Goal: Task Accomplishment & Management: Manage account settings

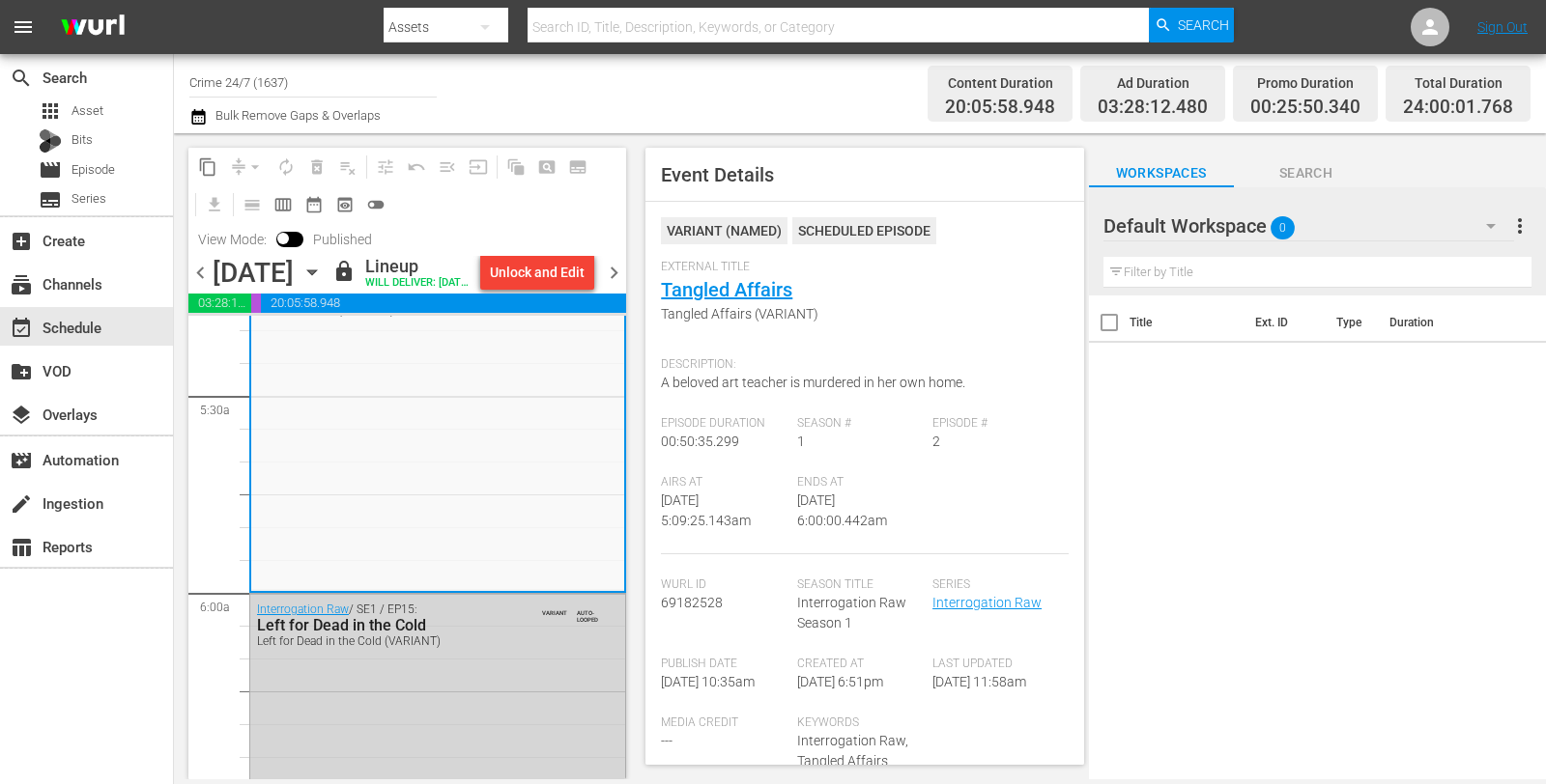
click at [614, 285] on span "chevron_right" at bounding box center [614, 273] width 25 height 25
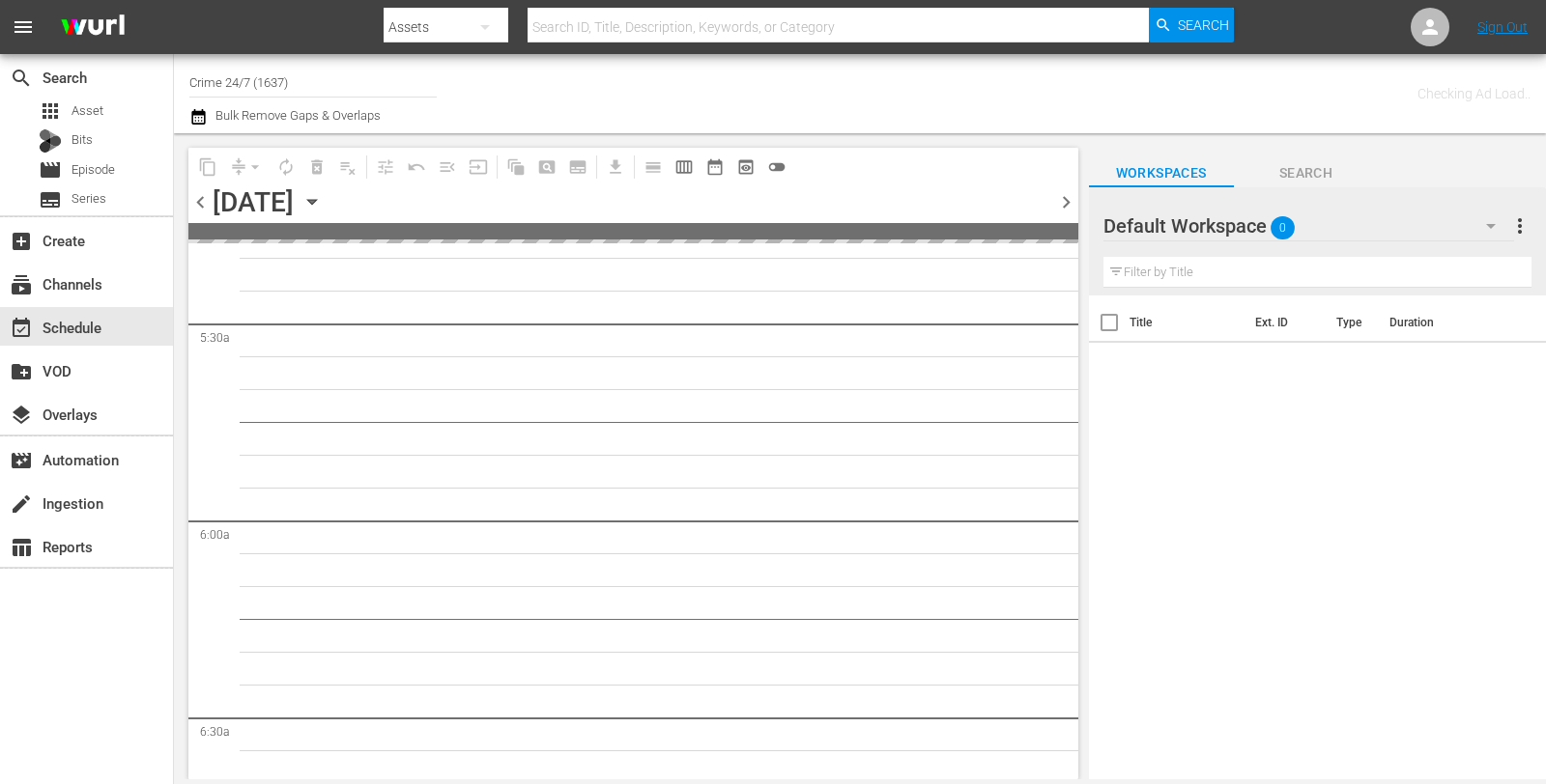
scroll to position [2251, 0]
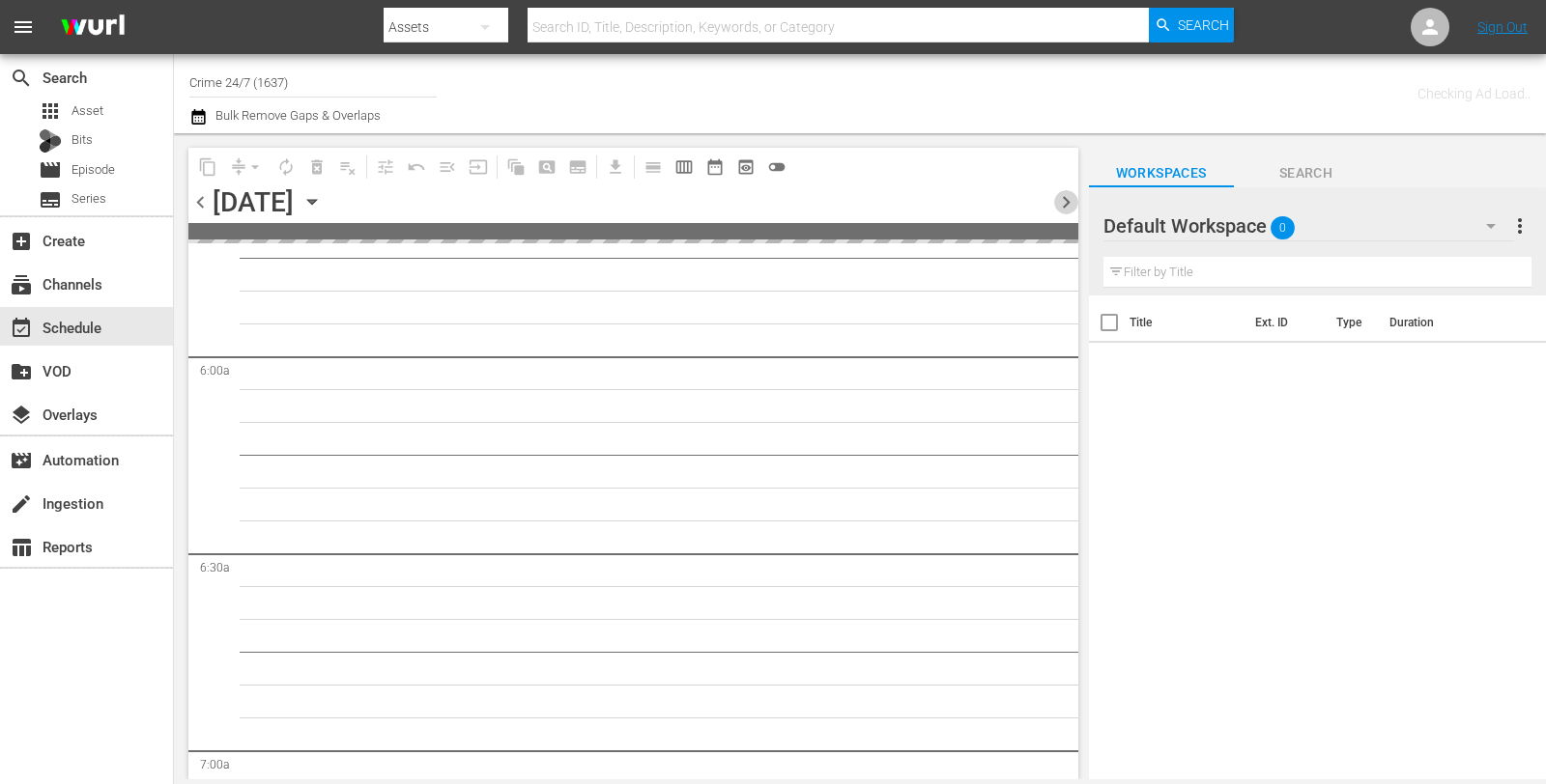
click at [1069, 202] on span "chevron_right" at bounding box center [1066, 202] width 25 height 25
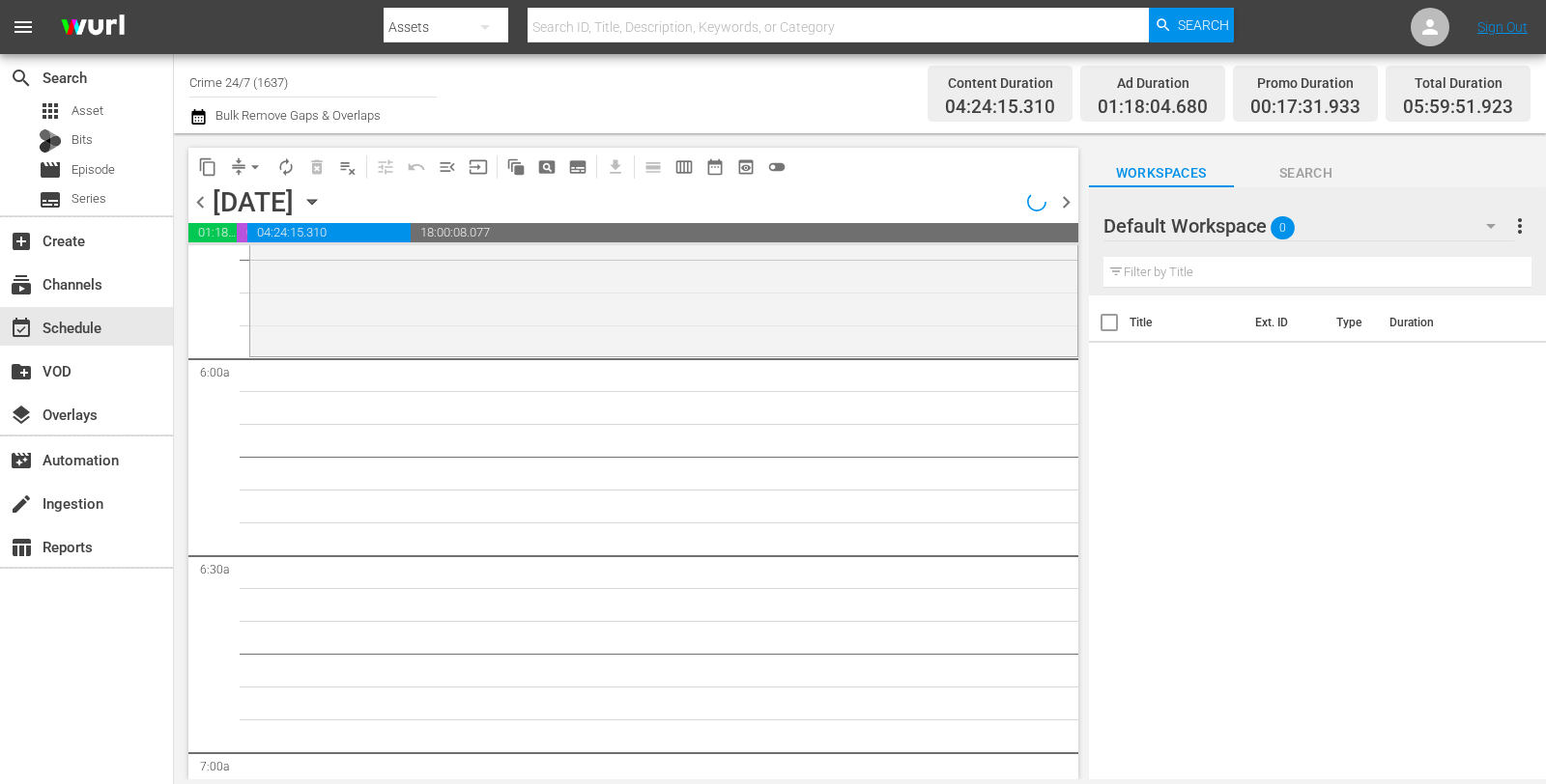
scroll to position [1955, 0]
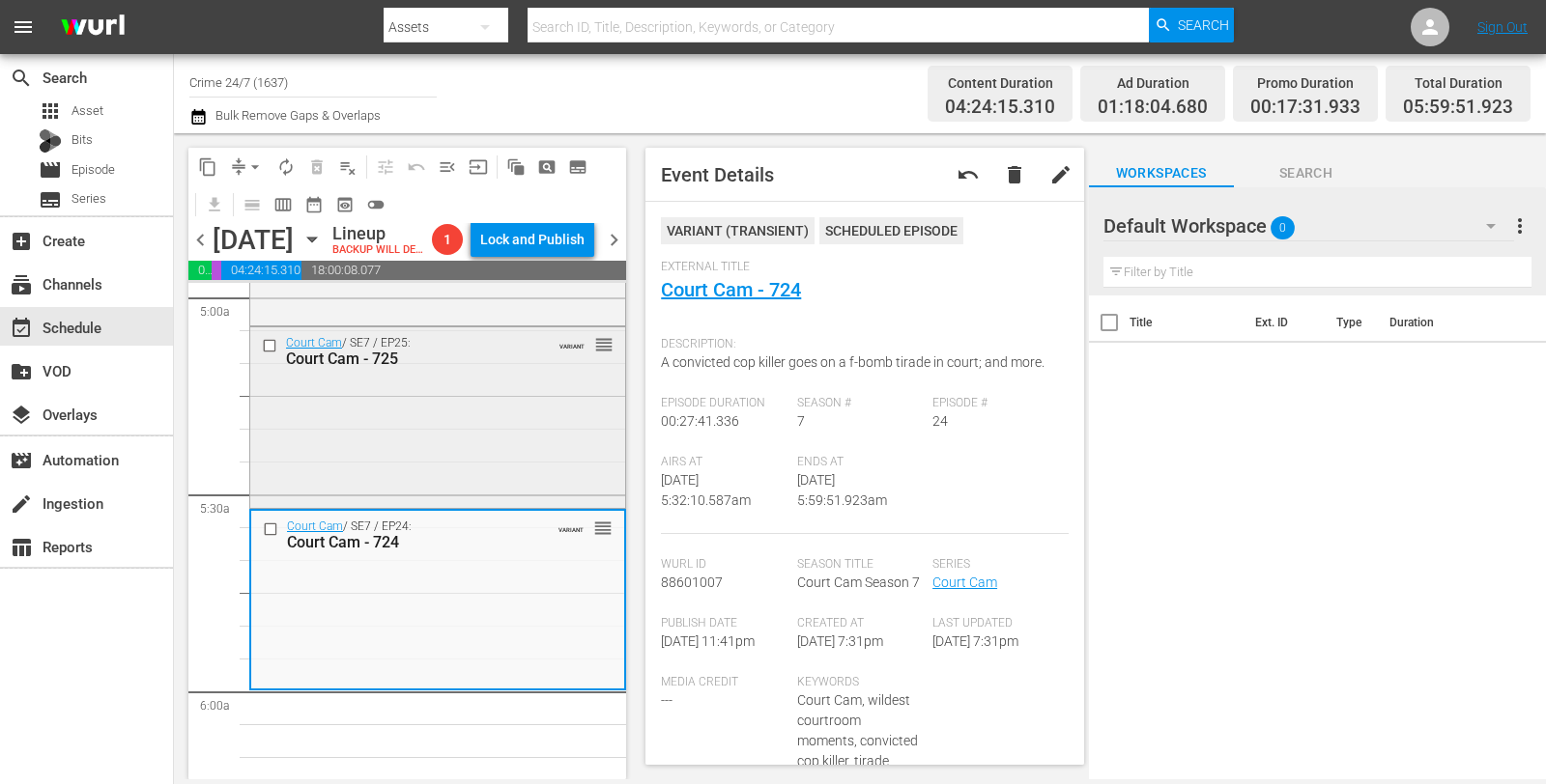
click at [453, 422] on div "Court Cam / SE7 / EP25: Court Cam - 725 VARIANT reorder" at bounding box center [437, 415] width 374 height 176
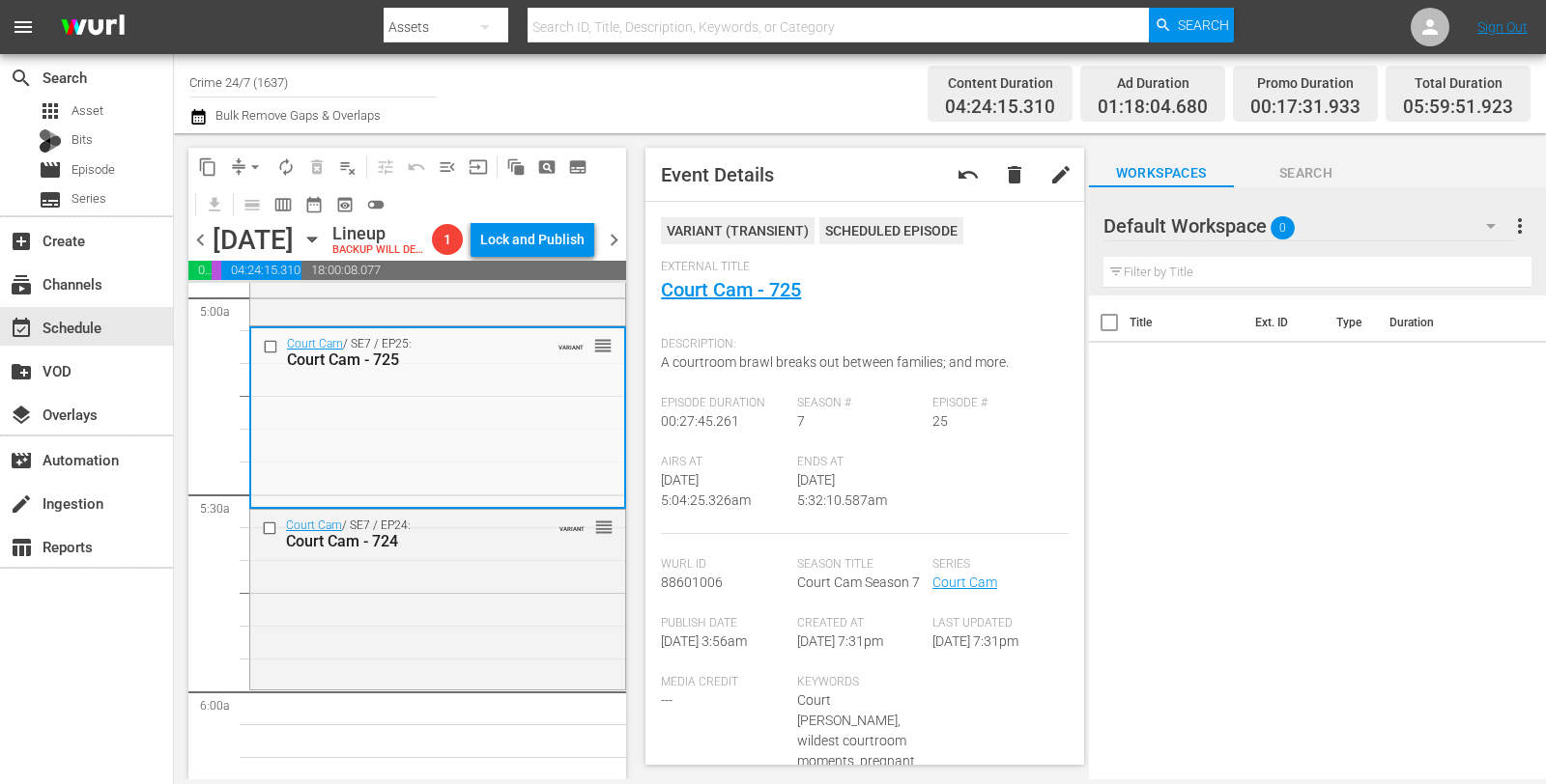
click at [257, 169] on span "arrow_drop_down" at bounding box center [255, 167] width 20 height 20
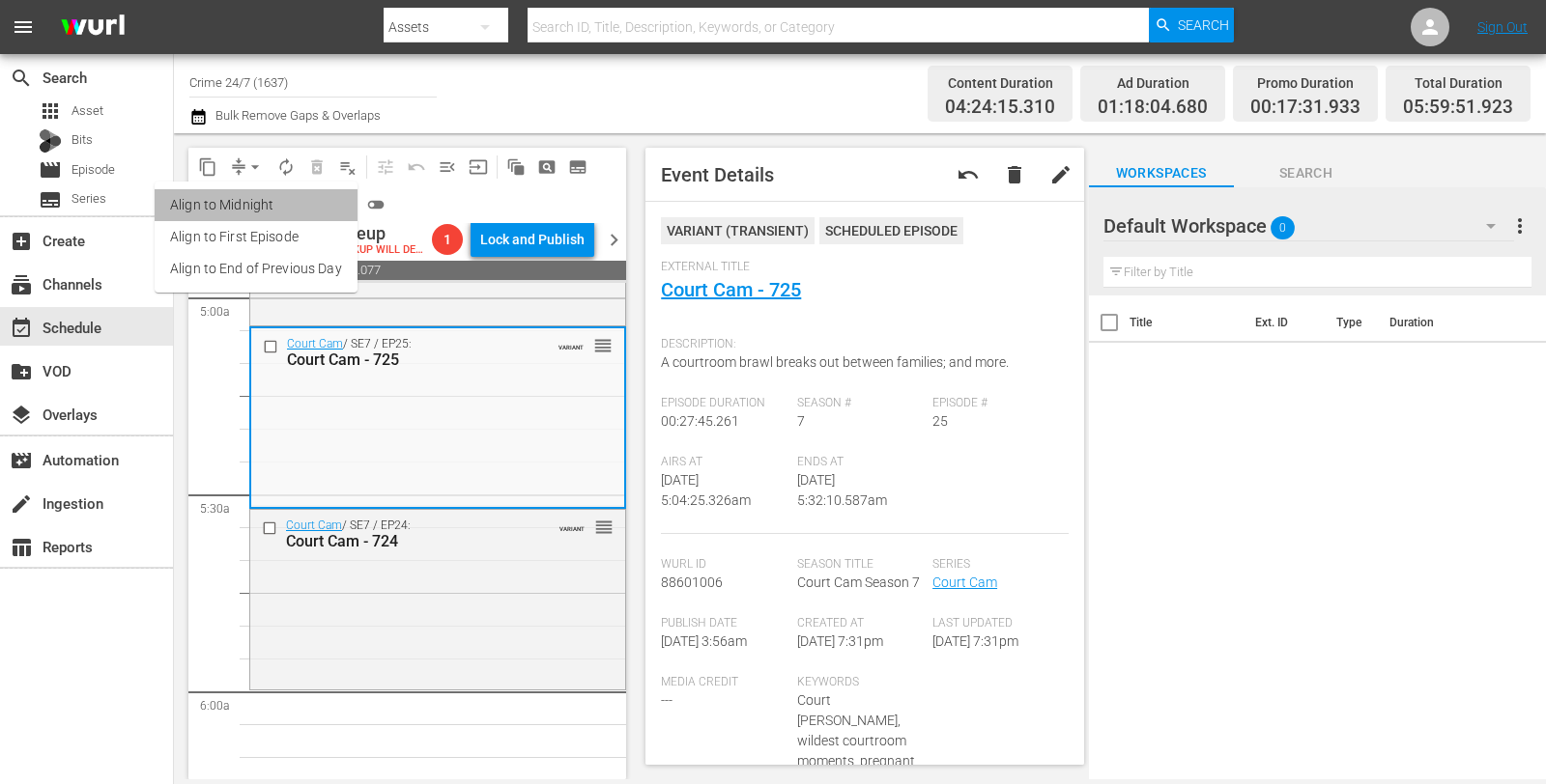
click at [286, 210] on li "Align to Midnight" at bounding box center [256, 205] width 203 height 32
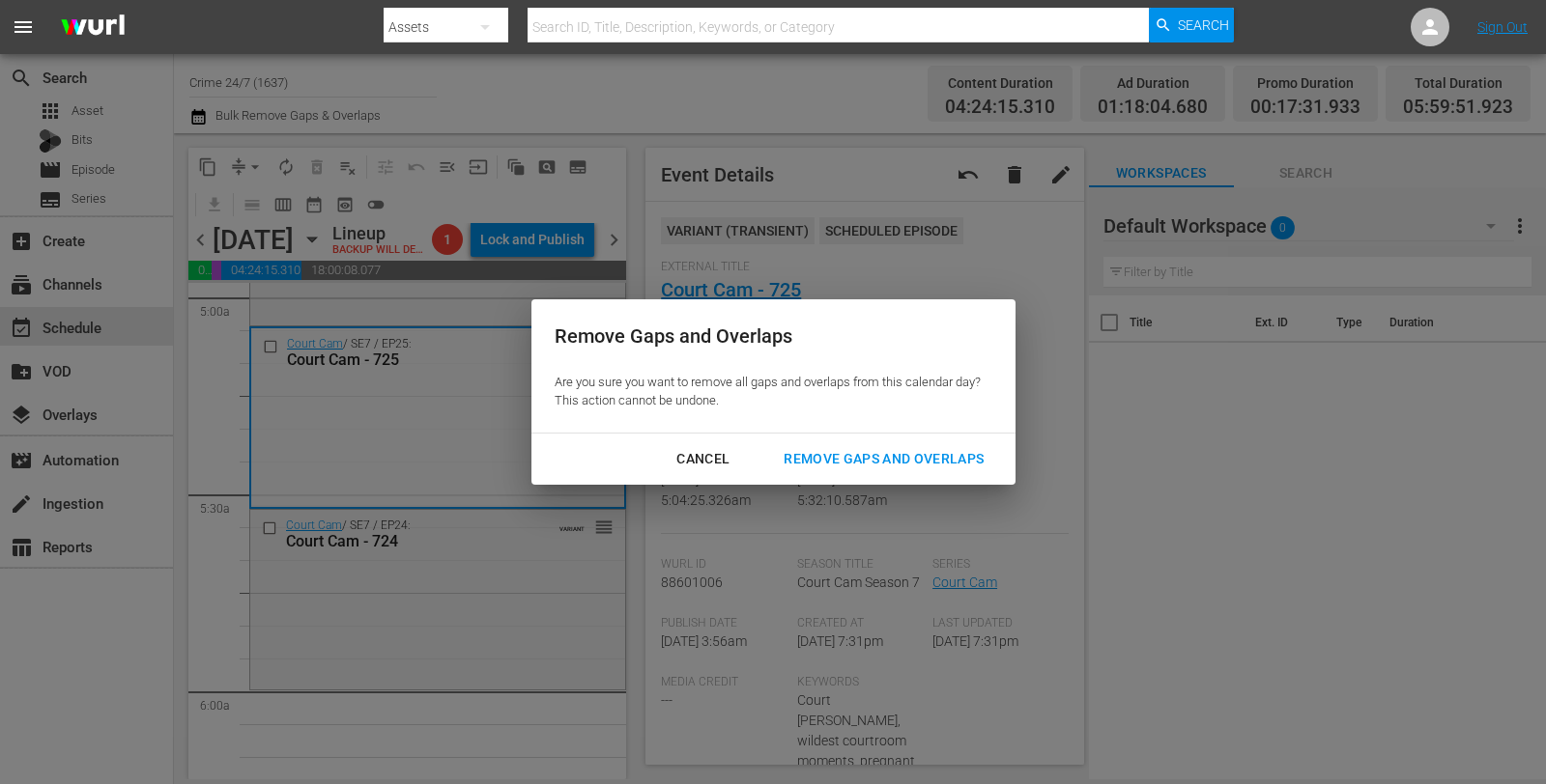
click at [845, 447] on div "Remove Gaps and Overlaps" at bounding box center [883, 459] width 231 height 25
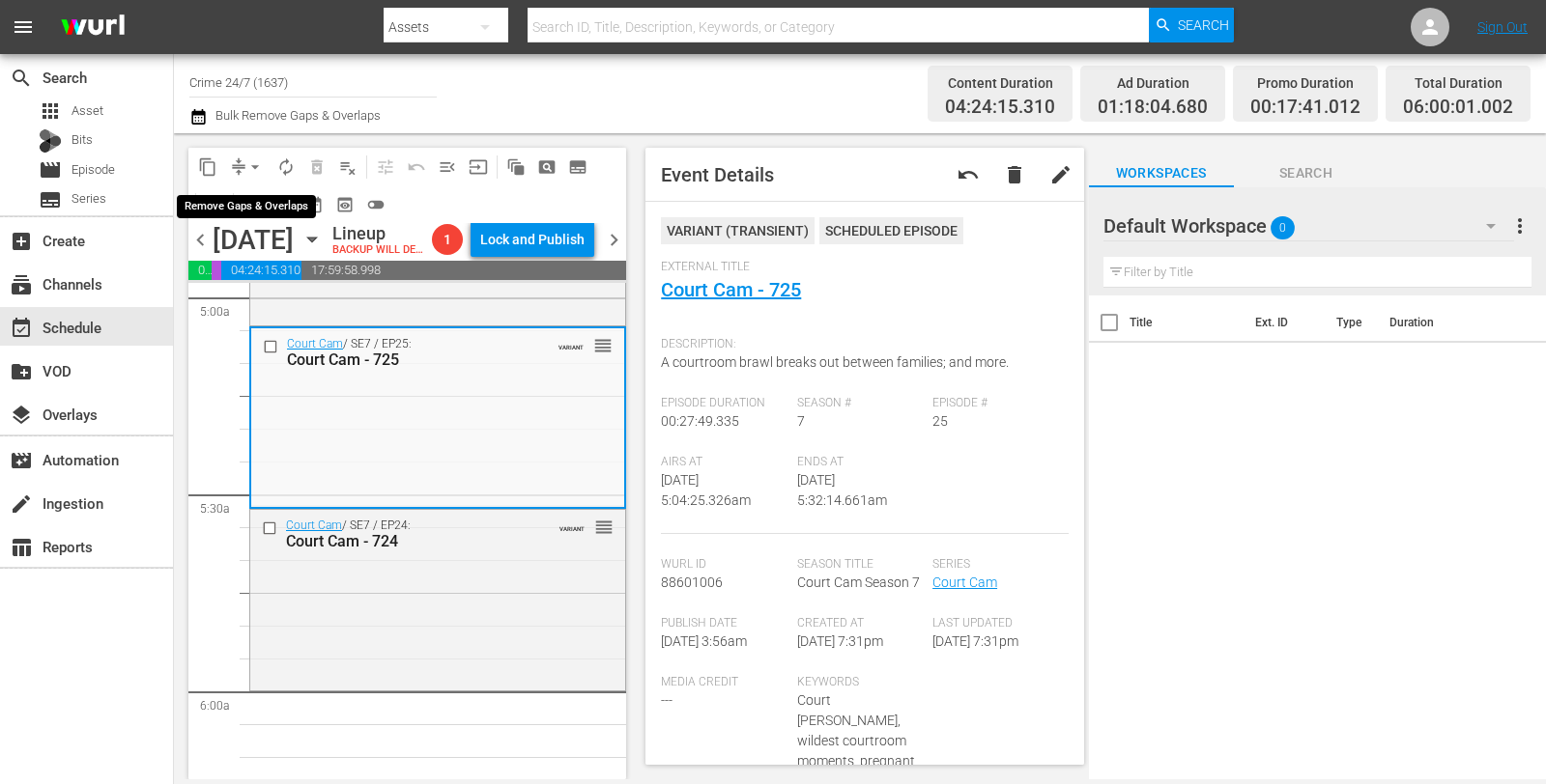
click at [234, 173] on span "compress" at bounding box center [238, 167] width 20 height 20
click at [252, 167] on span "arrow_drop_down" at bounding box center [255, 167] width 20 height 20
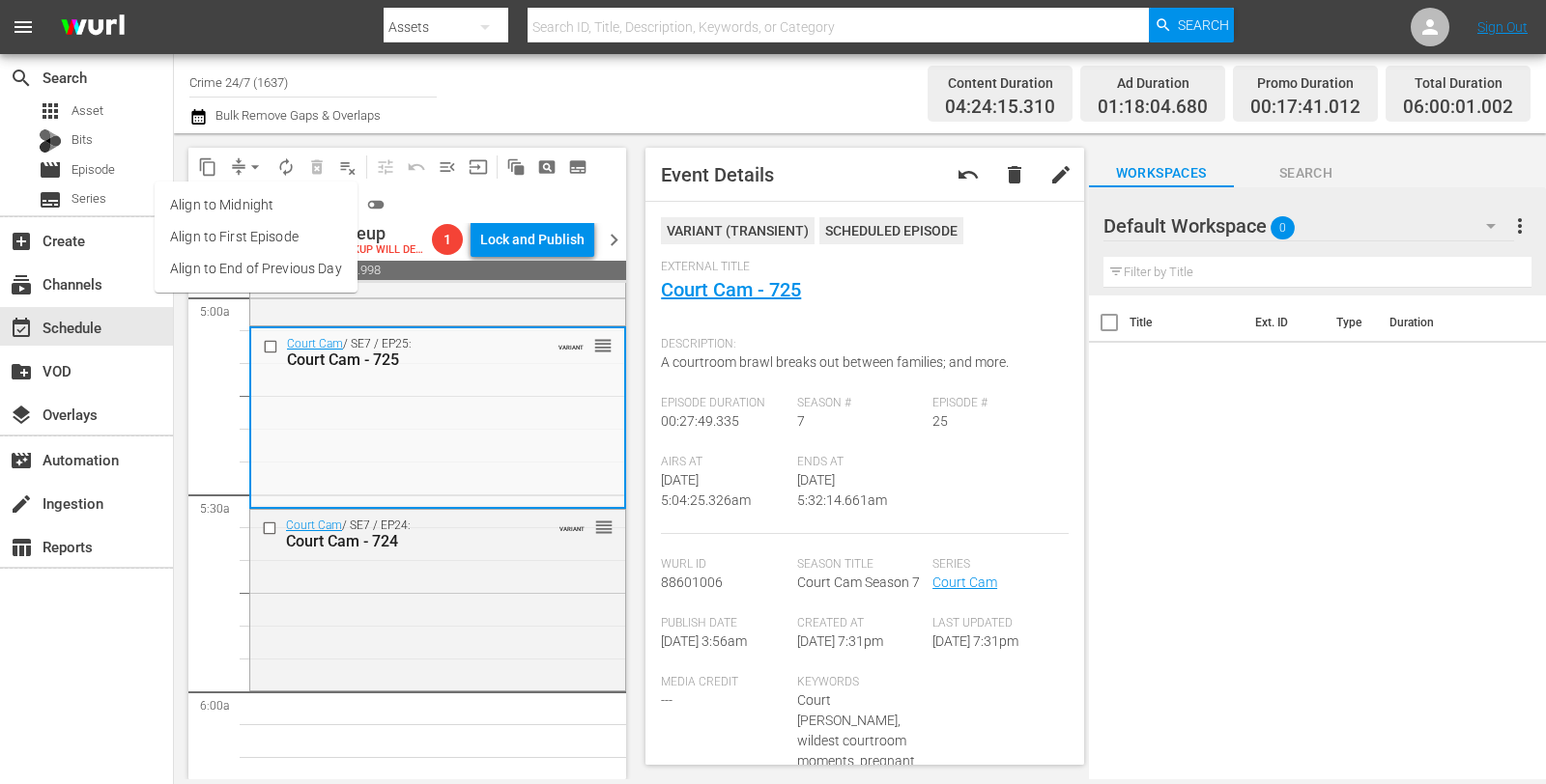
click at [261, 186] on ul "Align to Midnight Align to First Episode Align to End of Previous Day" at bounding box center [256, 236] width 203 height 111
click at [267, 199] on li "Align to Midnight" at bounding box center [256, 205] width 203 height 32
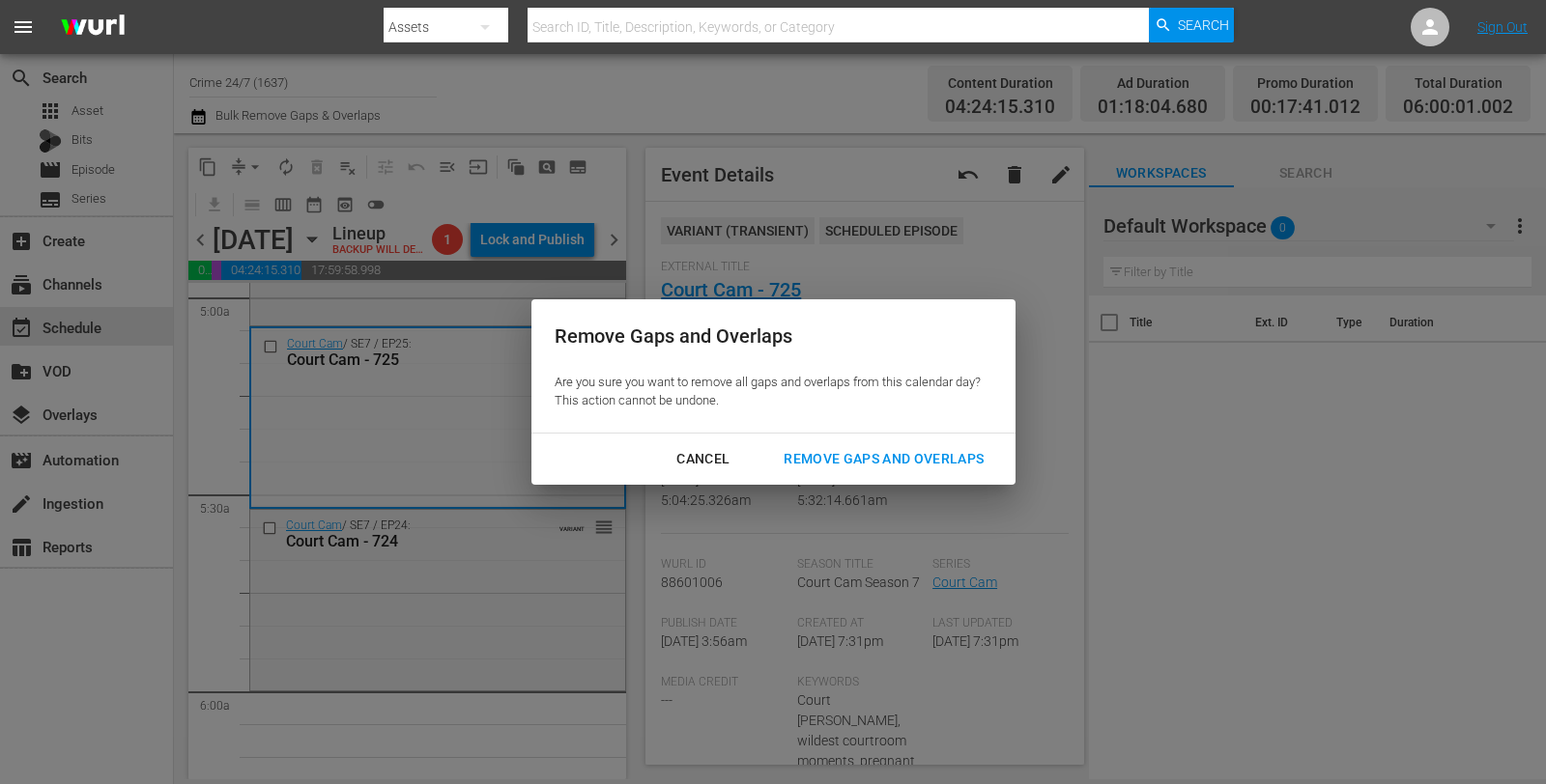
click at [865, 466] on div "Remove Gaps and Overlaps" at bounding box center [883, 459] width 231 height 25
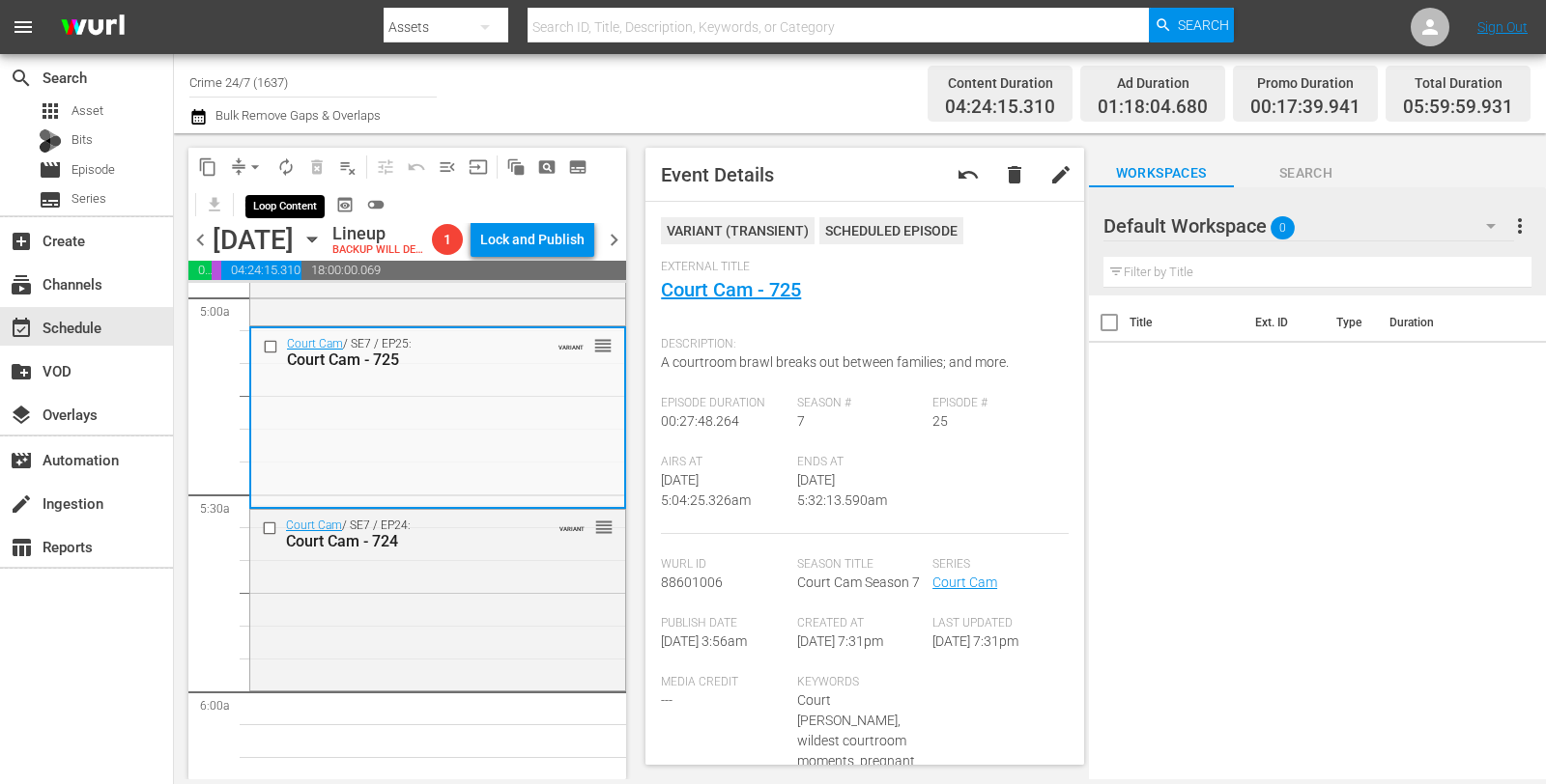
click at [285, 175] on button "autorenew_outlined" at bounding box center [285, 166] width 31 height 31
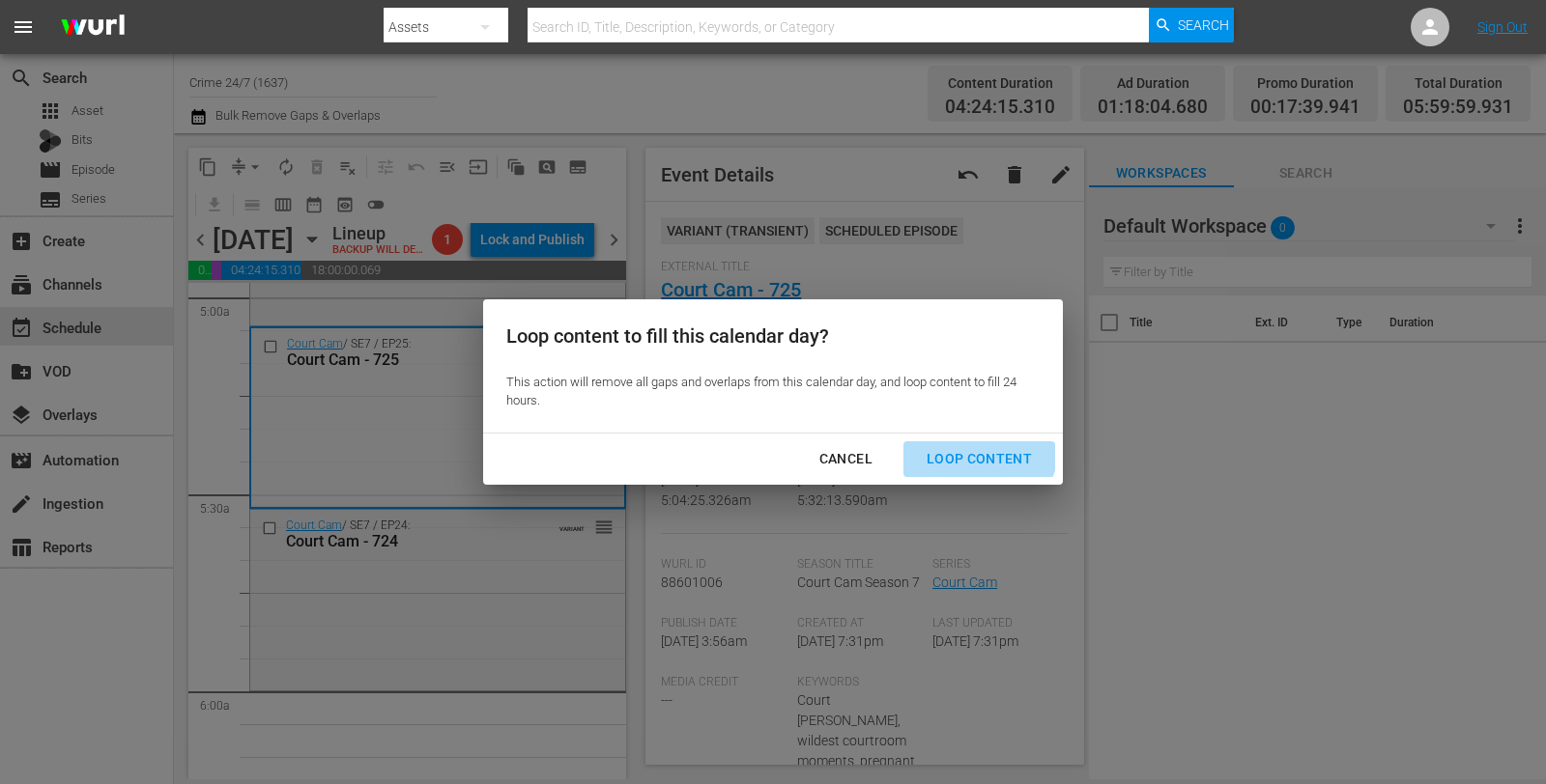
click at [974, 444] on button "Loop Content" at bounding box center [979, 459] width 152 height 35
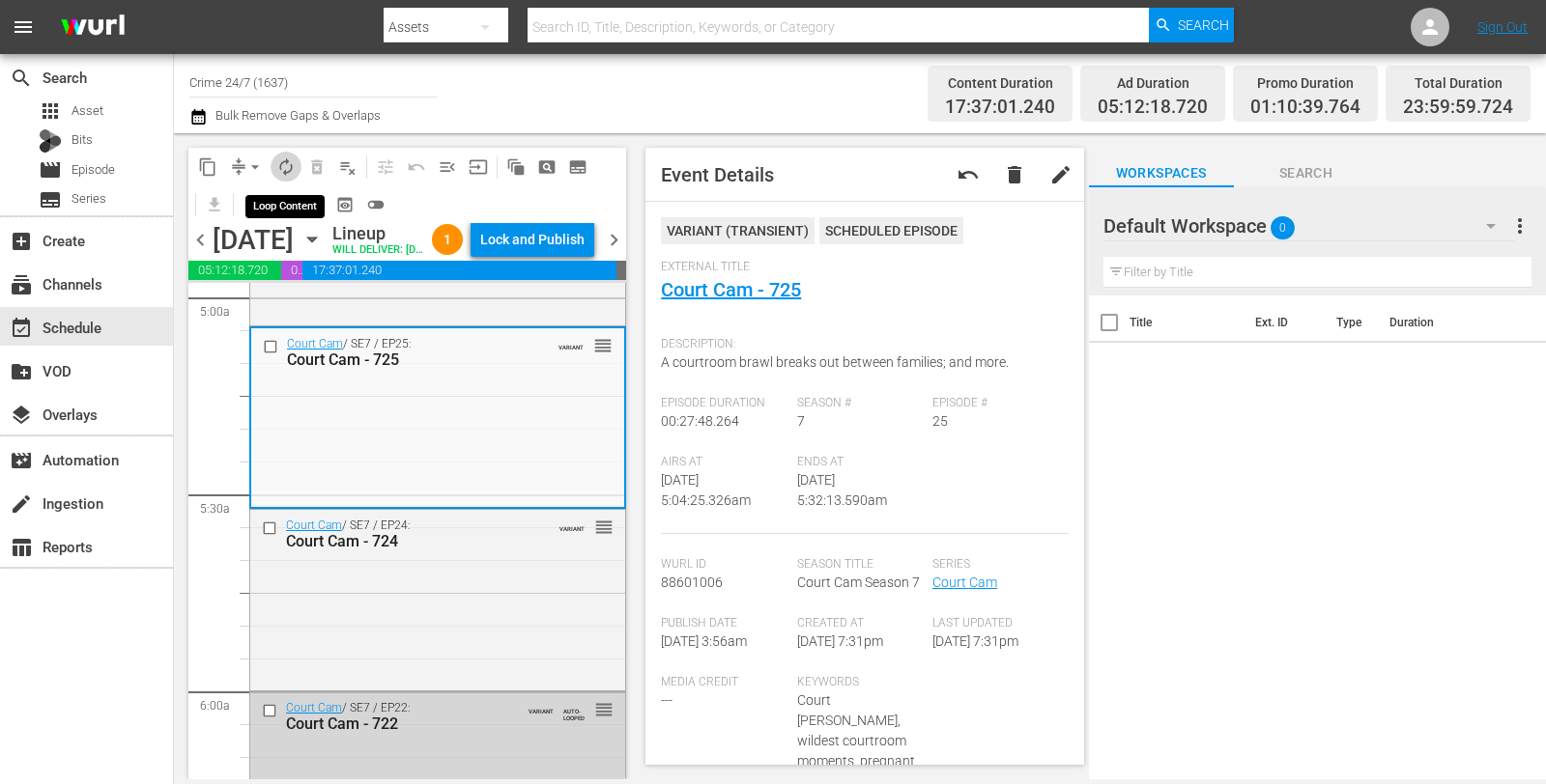
click at [291, 173] on span "autorenew_outlined" at bounding box center [286, 167] width 20 height 20
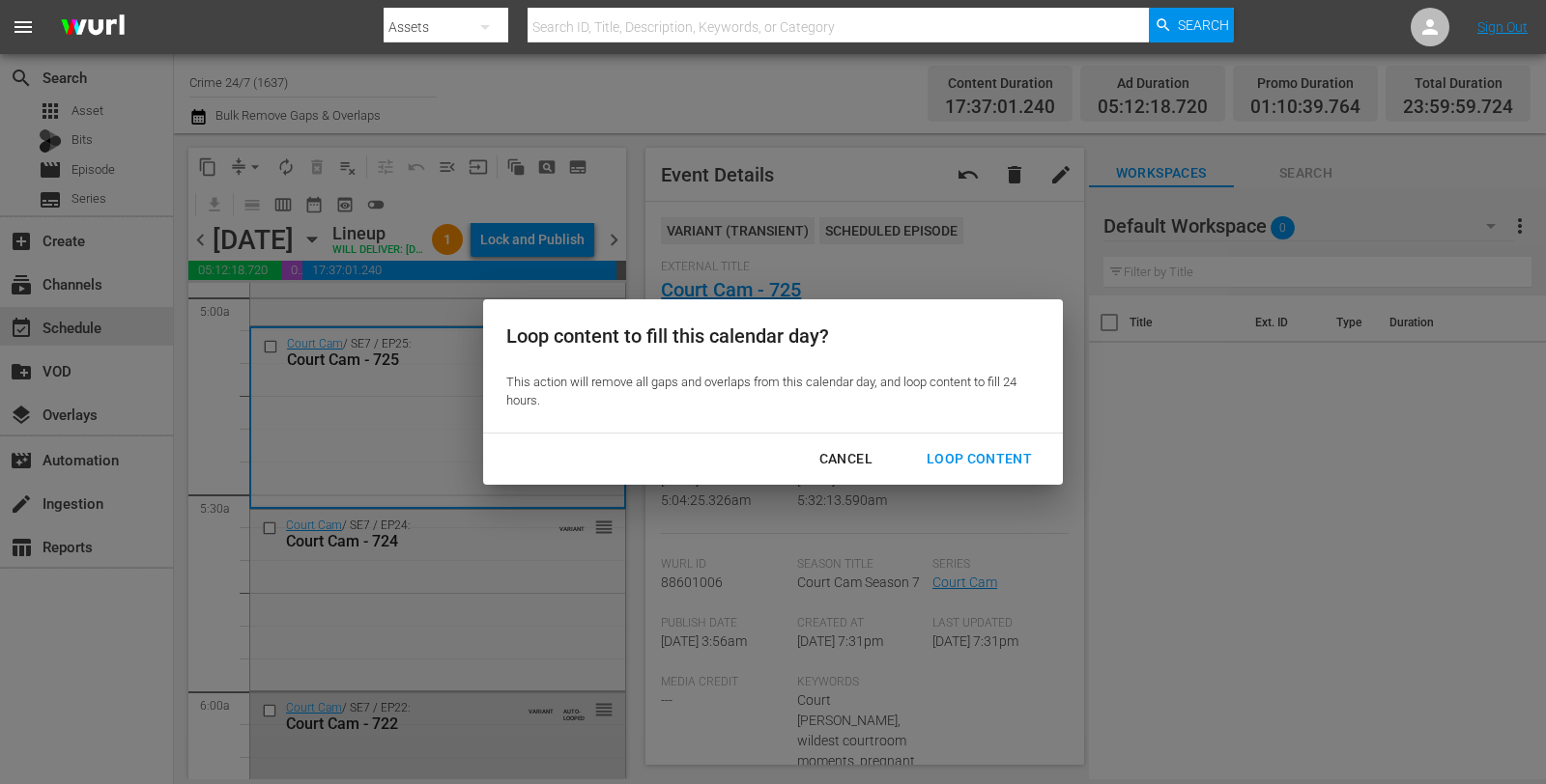
click at [949, 465] on div "Loop Content" at bounding box center [978, 459] width 136 height 25
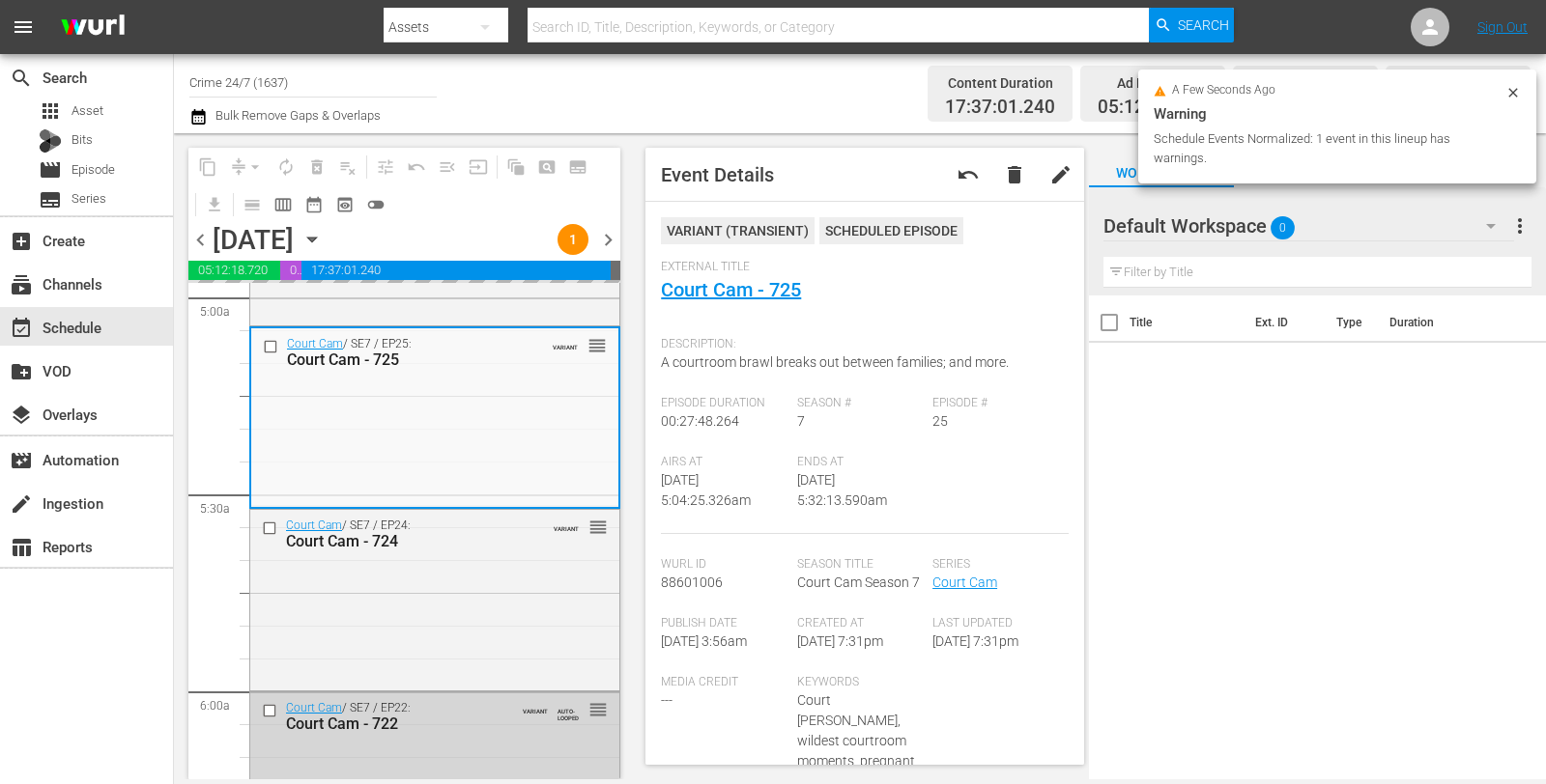
click at [1515, 83] on div "a few seconds ago Warning Schedule Events Normalized: 1 event in this lineup ha…" at bounding box center [1337, 127] width 398 height 114
click at [1516, 94] on div "Total Duration 23:59:59.724" at bounding box center [1457, 95] width 145 height 57
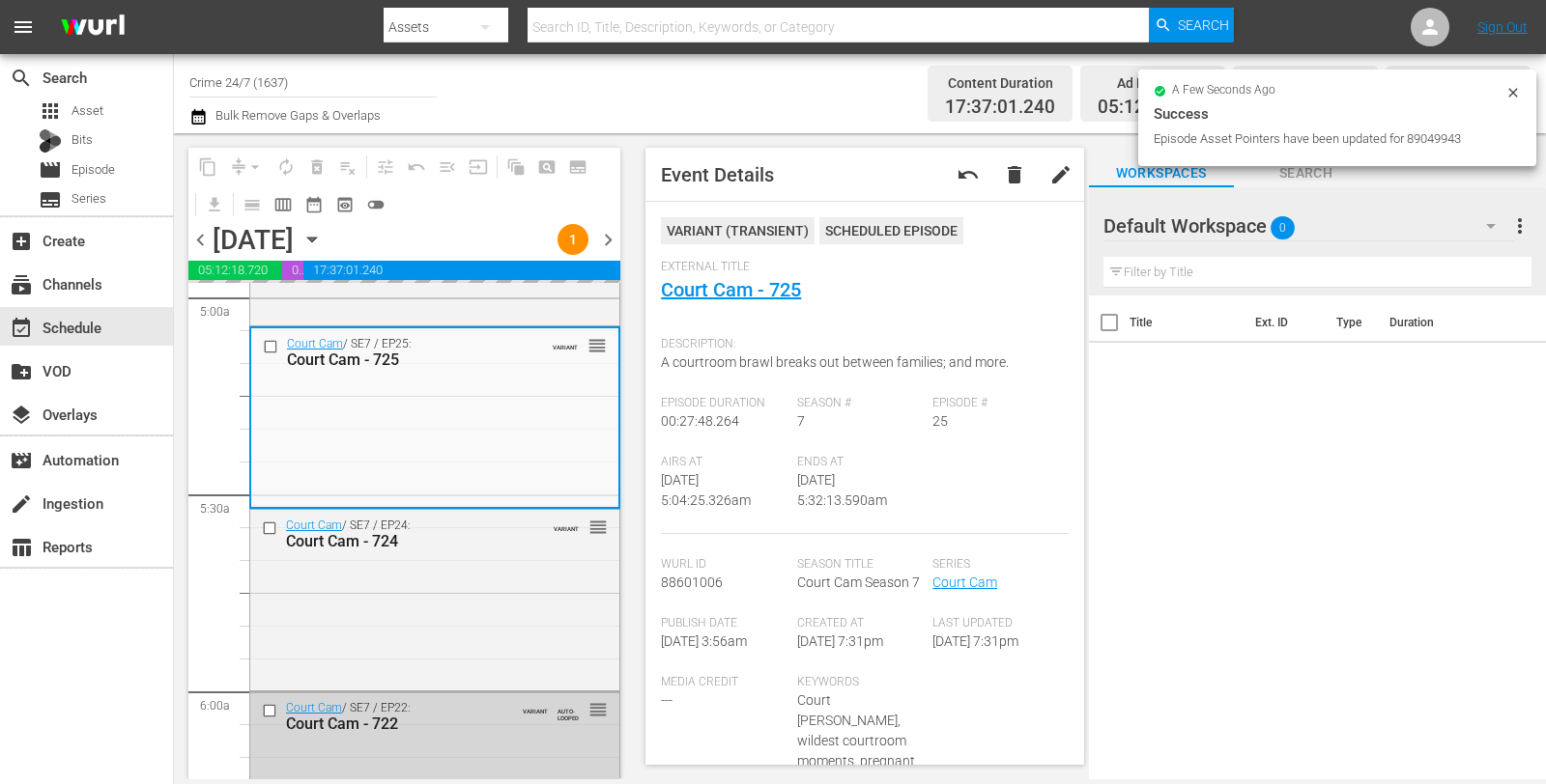
click at [1510, 93] on icon at bounding box center [1512, 93] width 16 height 16
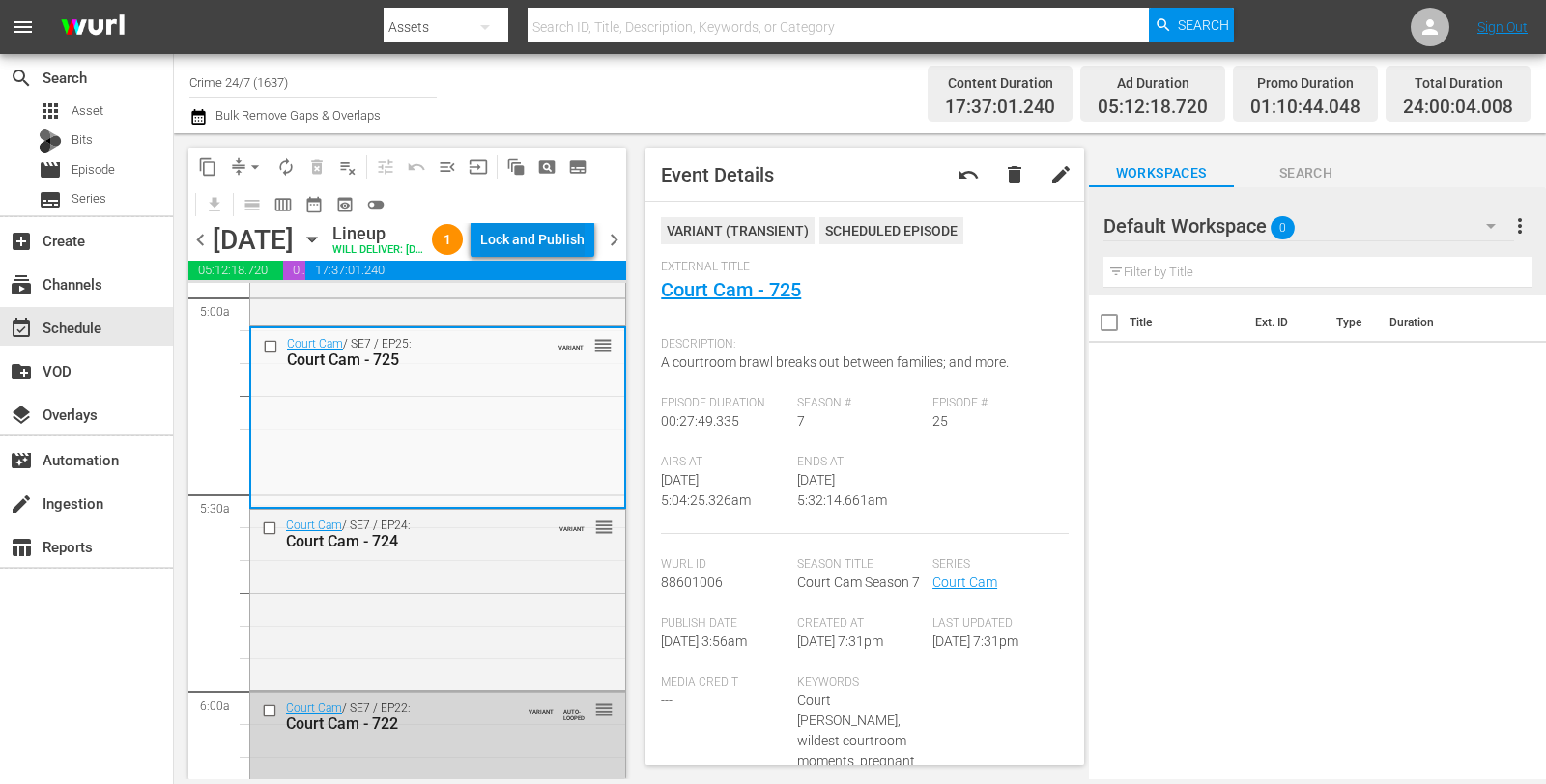
click at [563, 239] on div "Lock and Publish" at bounding box center [532, 238] width 104 height 34
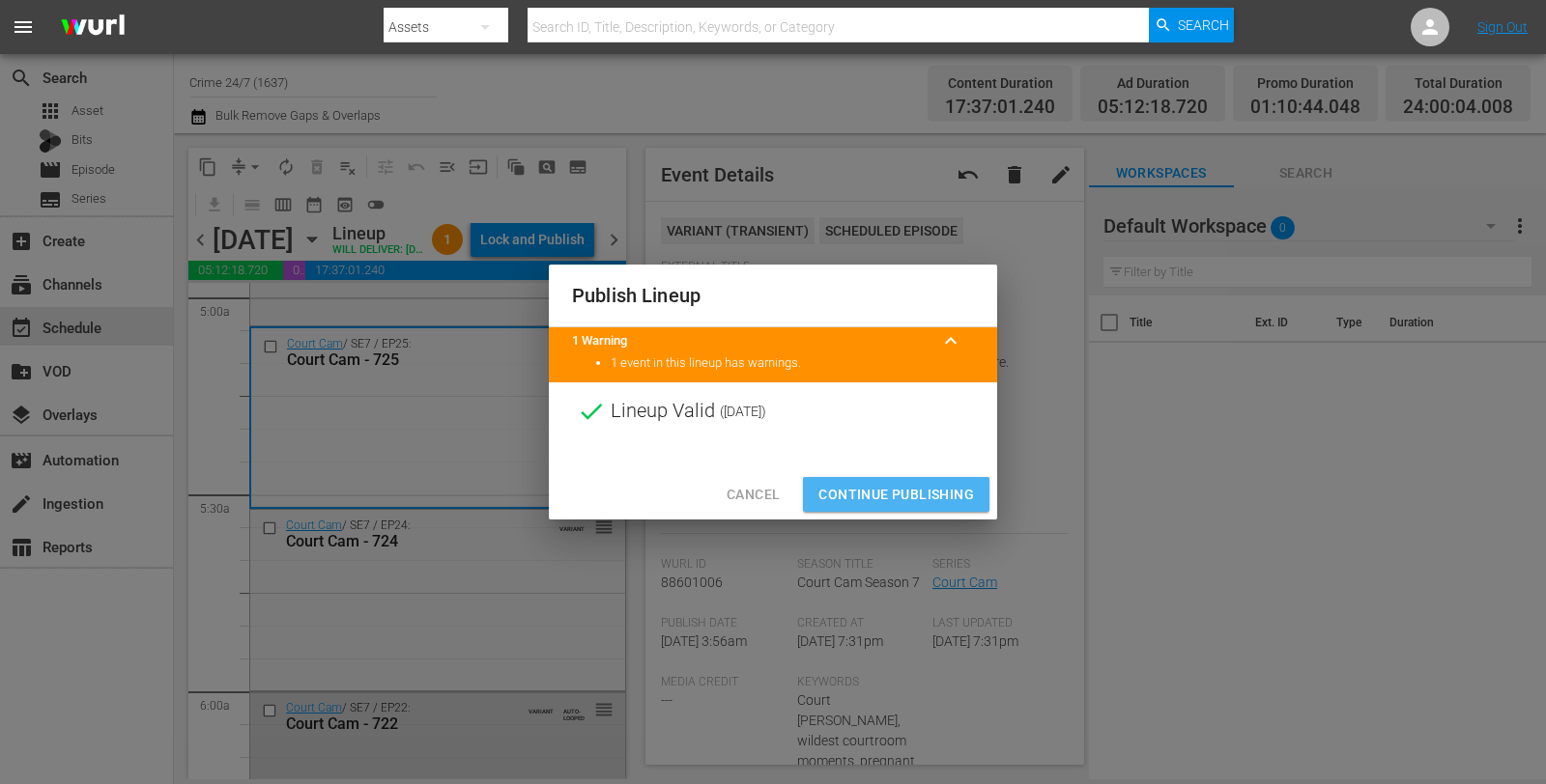
click at [862, 498] on span "Continue Publishing" at bounding box center [896, 494] width 156 height 25
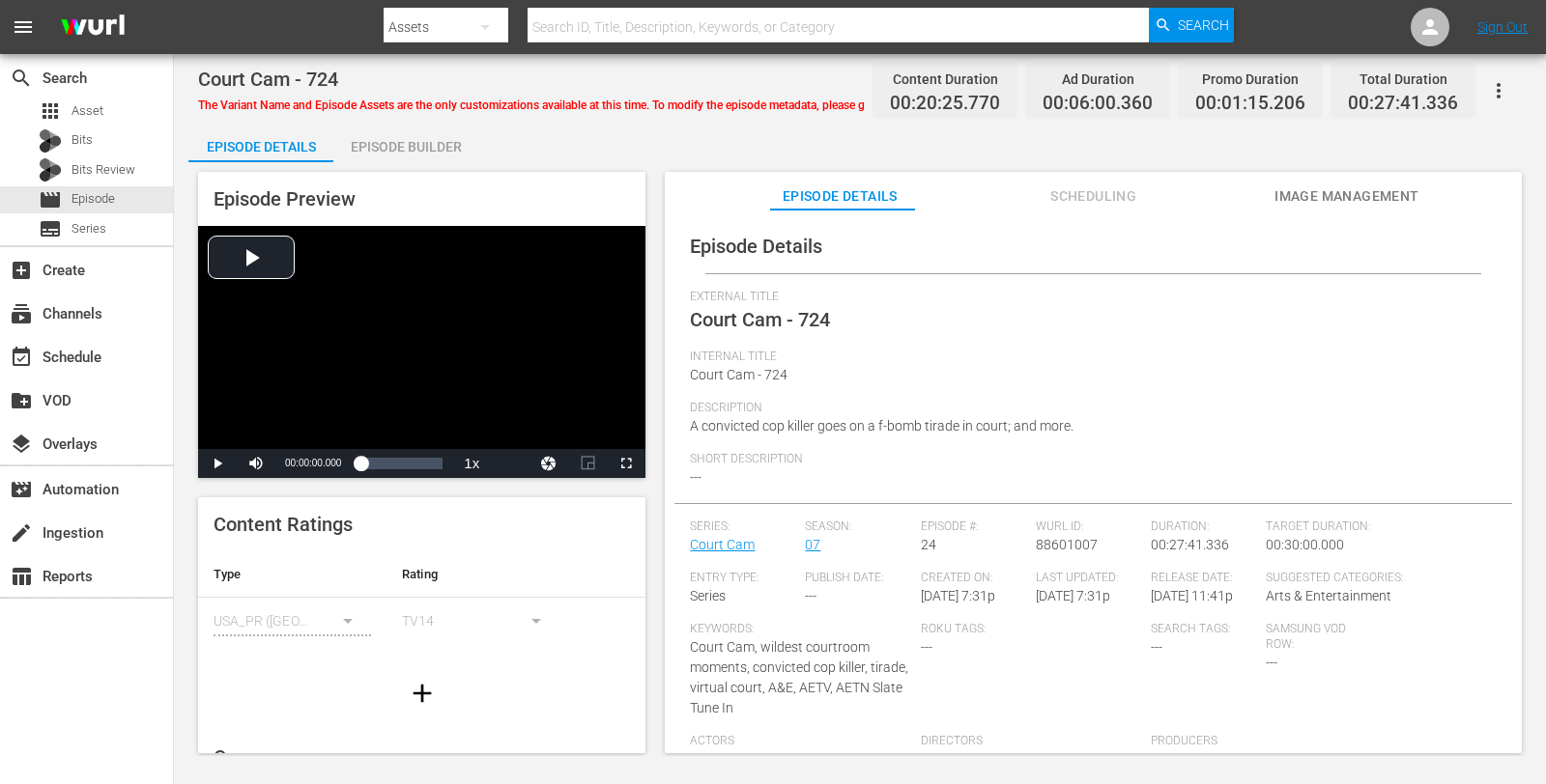
click at [437, 138] on div "Episode Builder" at bounding box center [405, 146] width 145 height 46
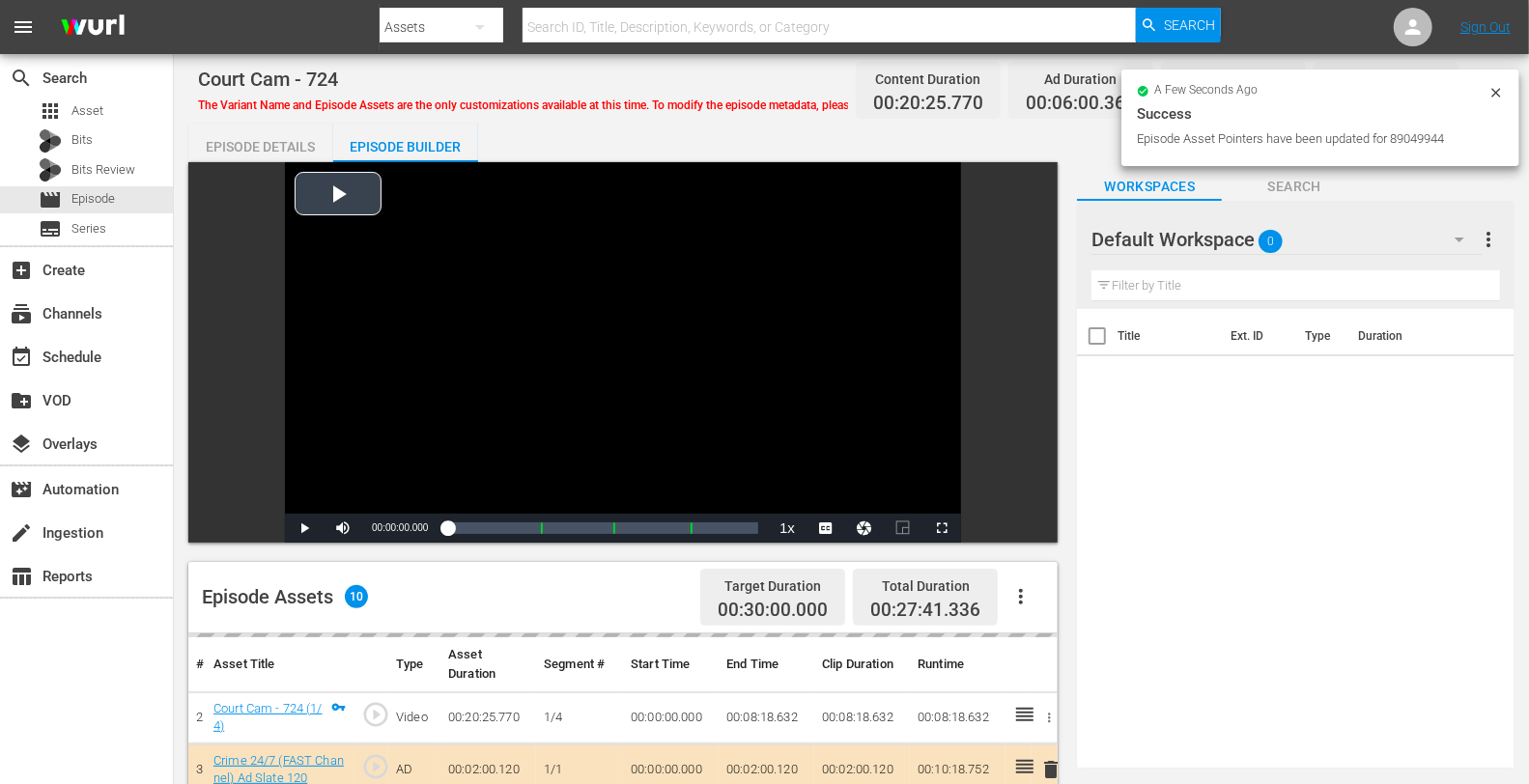
click at [642, 365] on div "Video Player" at bounding box center [623, 338] width 676 height 352
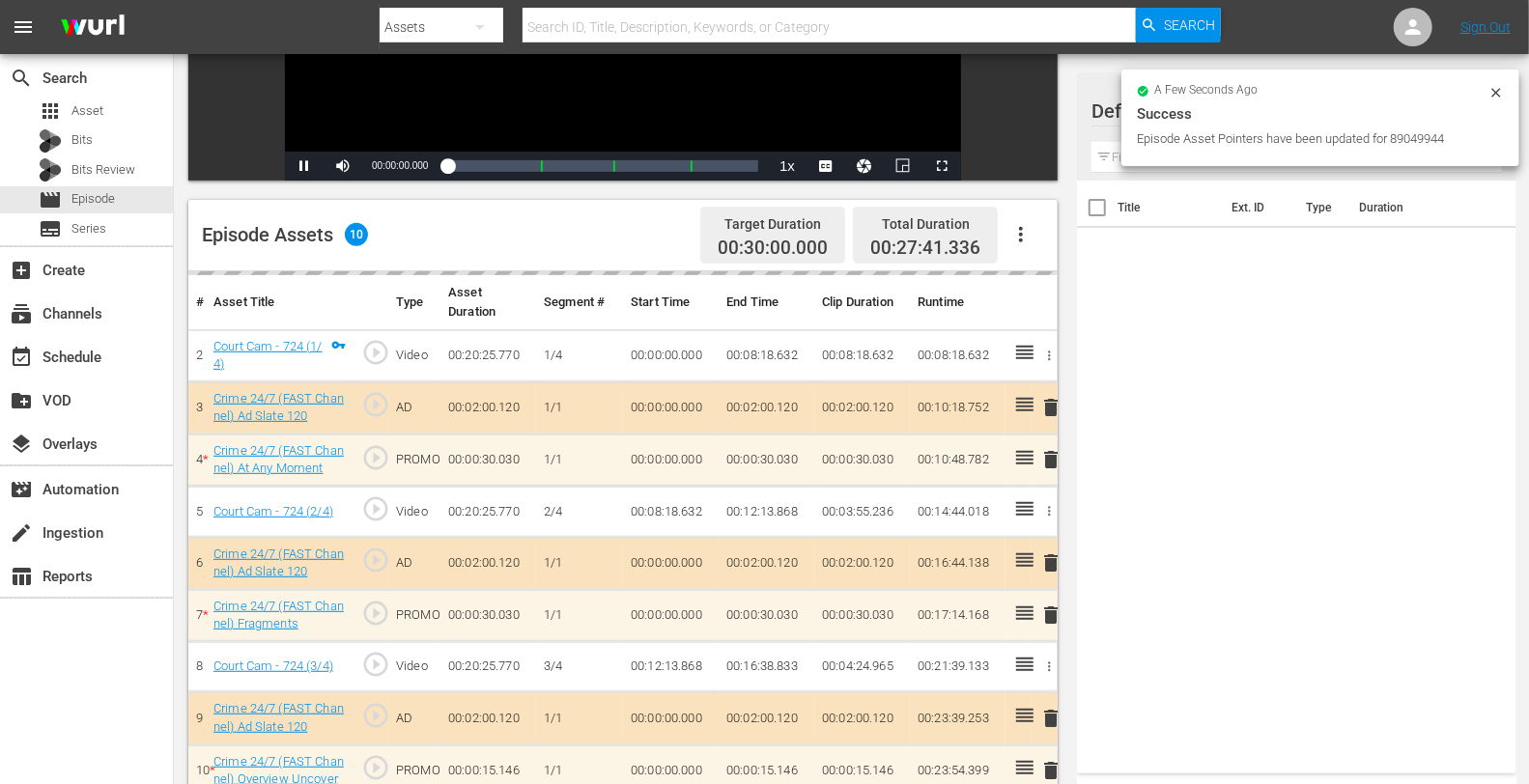
scroll to position [502, 0]
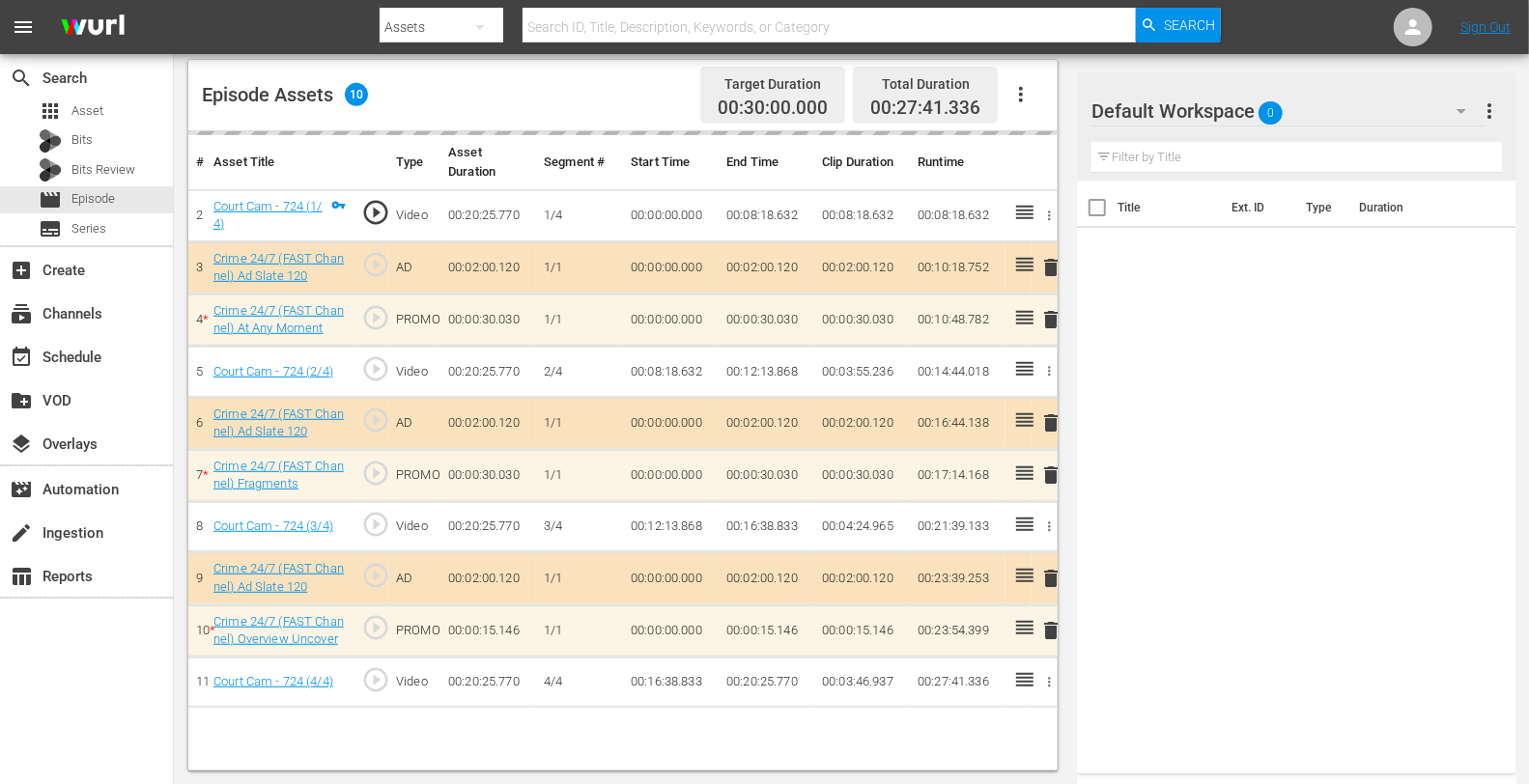
click at [1323, 111] on div "Default Workspace 0" at bounding box center [1288, 110] width 392 height 54
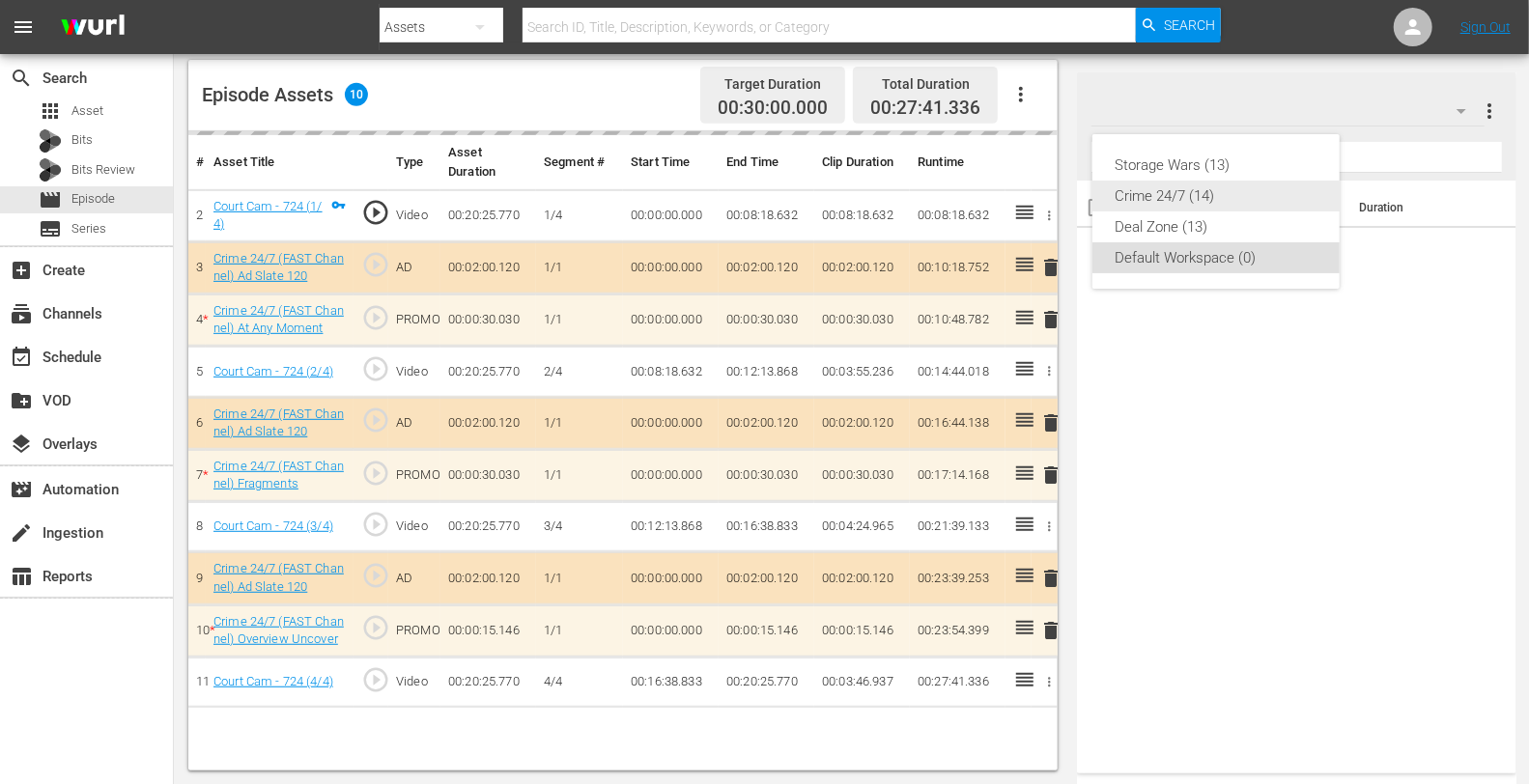
click at [1177, 194] on div "Crime 24/7 (14)" at bounding box center [1216, 195] width 201 height 31
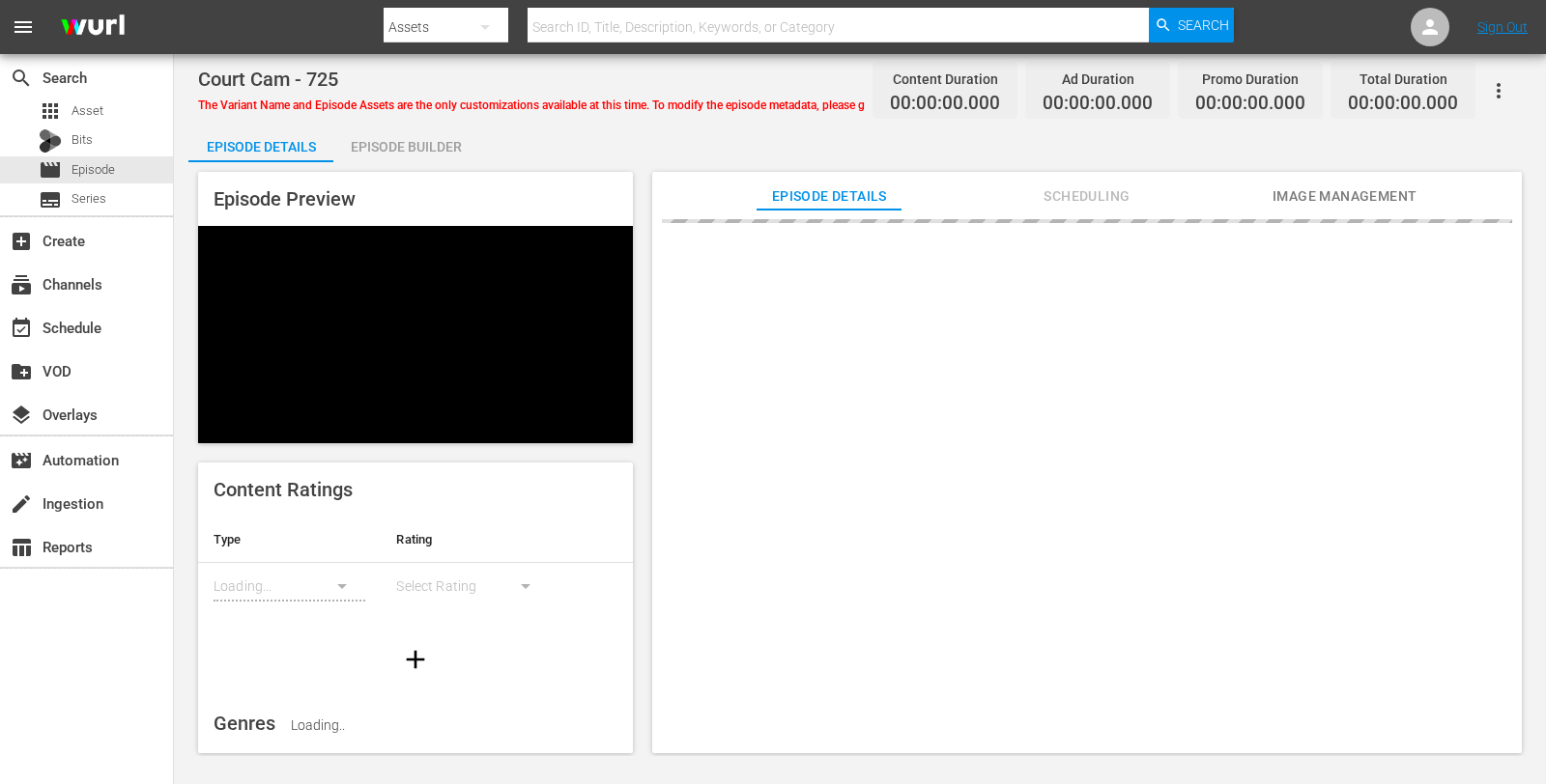
click at [402, 151] on div "Episode Builder" at bounding box center [405, 146] width 145 height 46
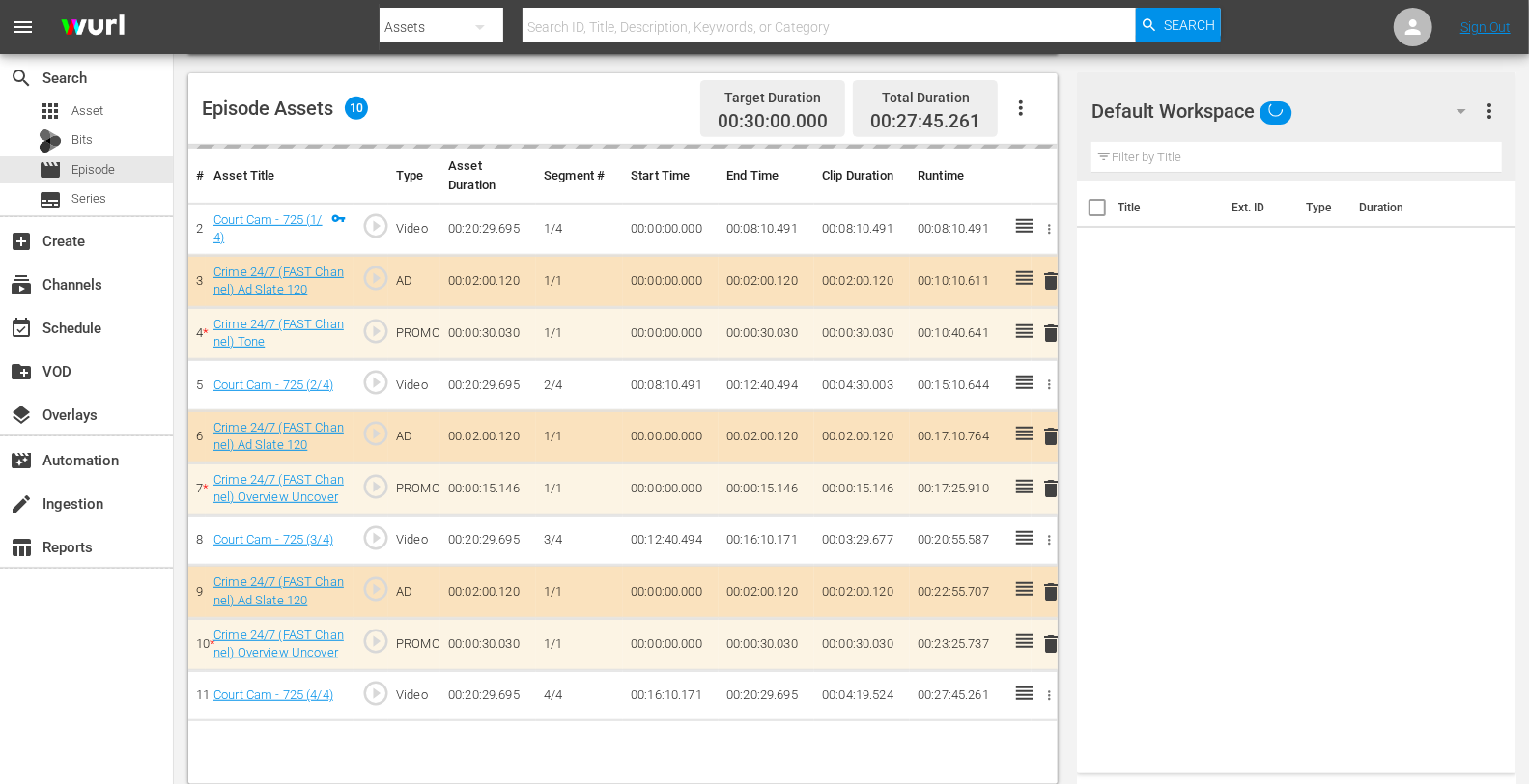
scroll to position [502, 0]
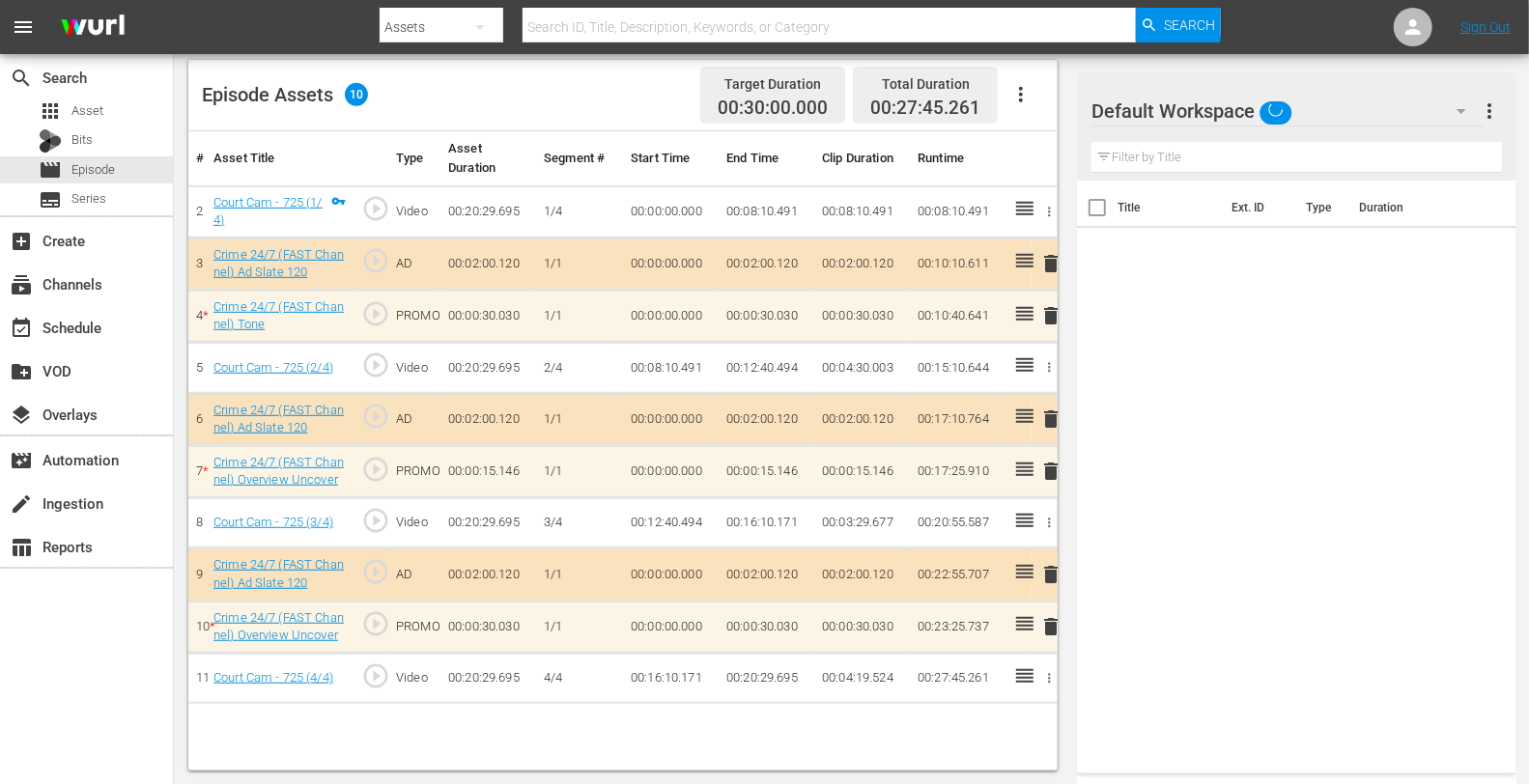
click at [1369, 102] on div "Default Workspace" at bounding box center [1288, 110] width 392 height 54
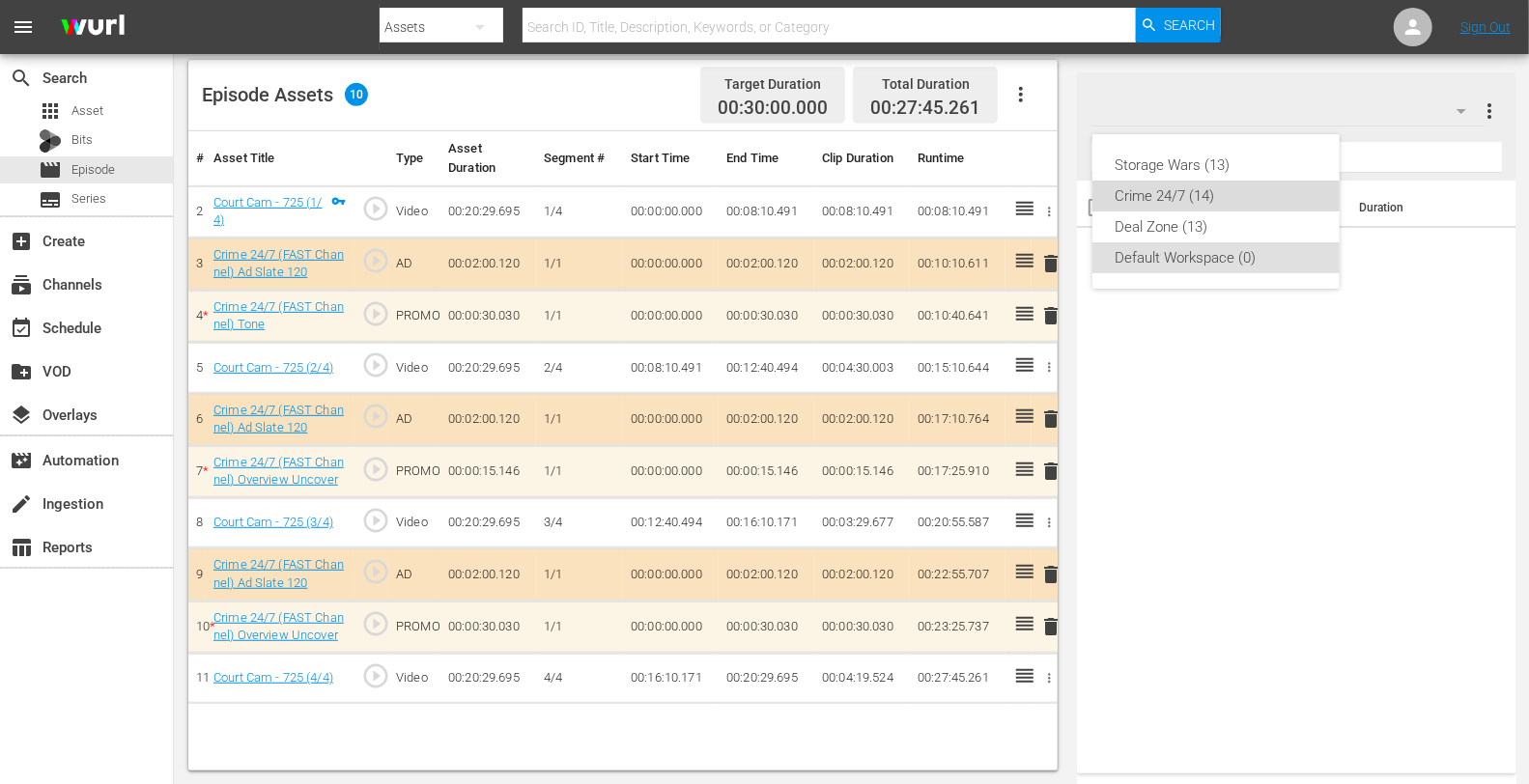
click at [1198, 201] on div "Crime 24/7 (14)" at bounding box center [1216, 195] width 201 height 31
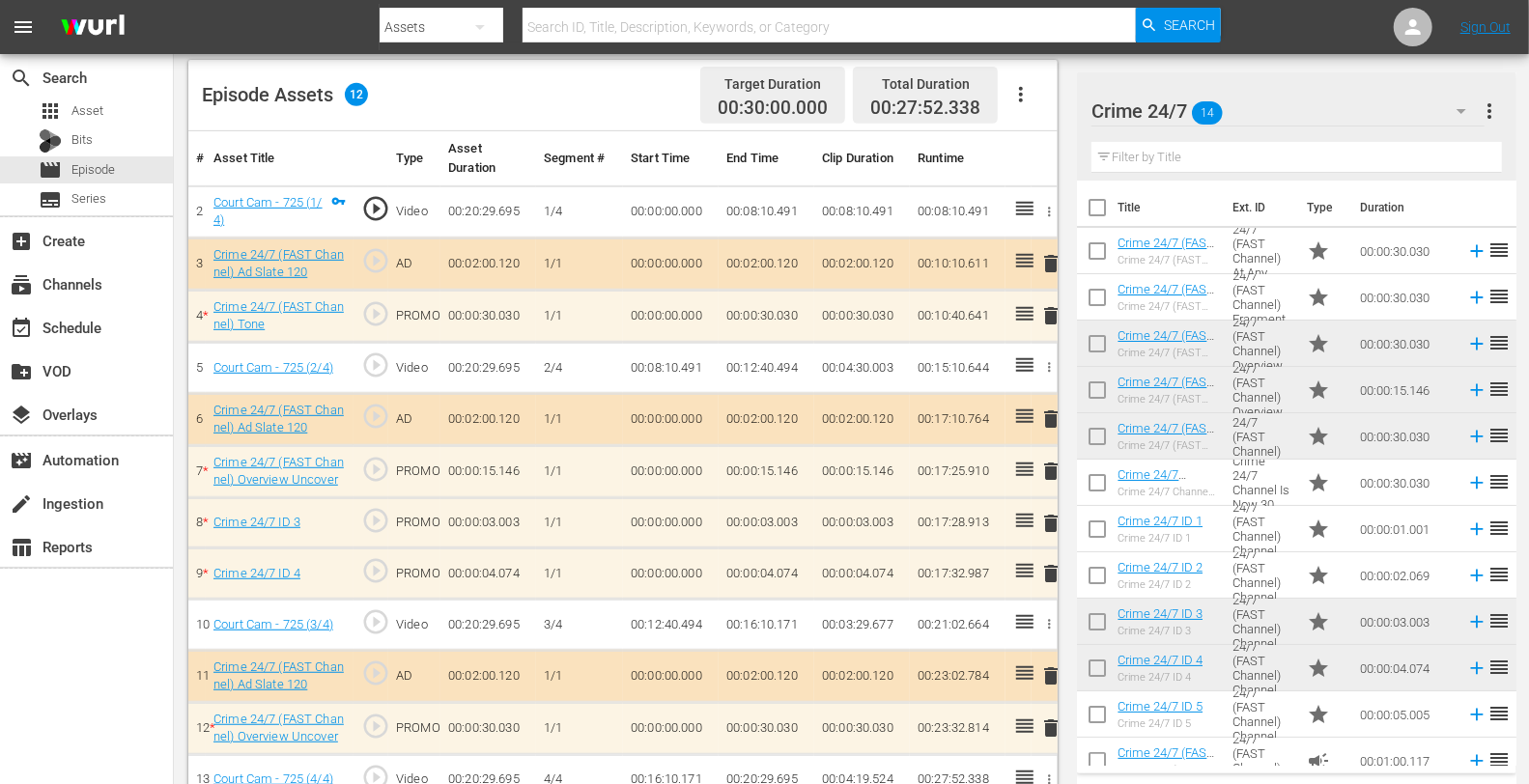
click at [1049, 570] on span "delete" at bounding box center [1051, 574] width 24 height 24
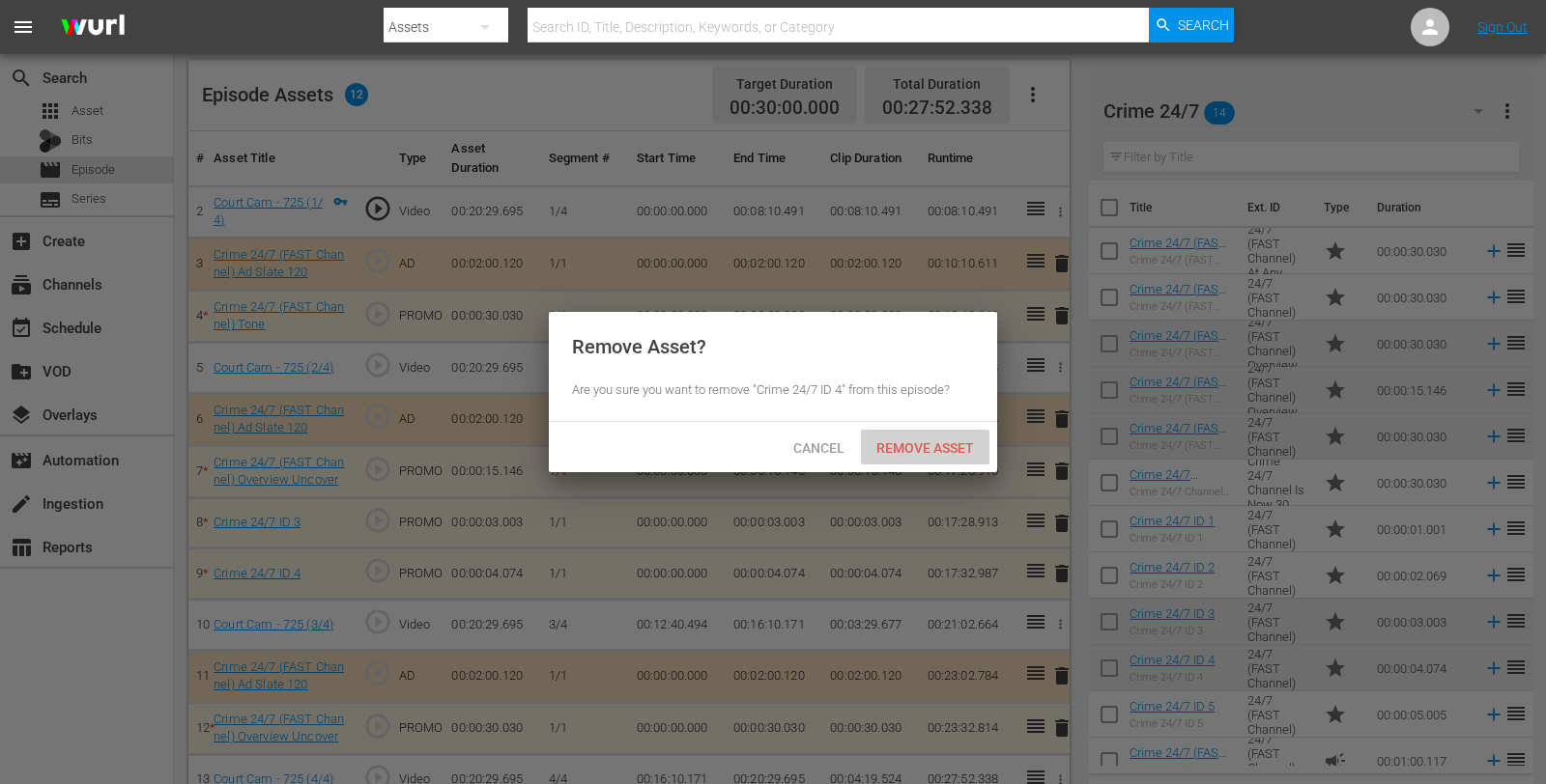
click at [907, 454] on span "Remove Asset" at bounding box center [924, 448] width 128 height 16
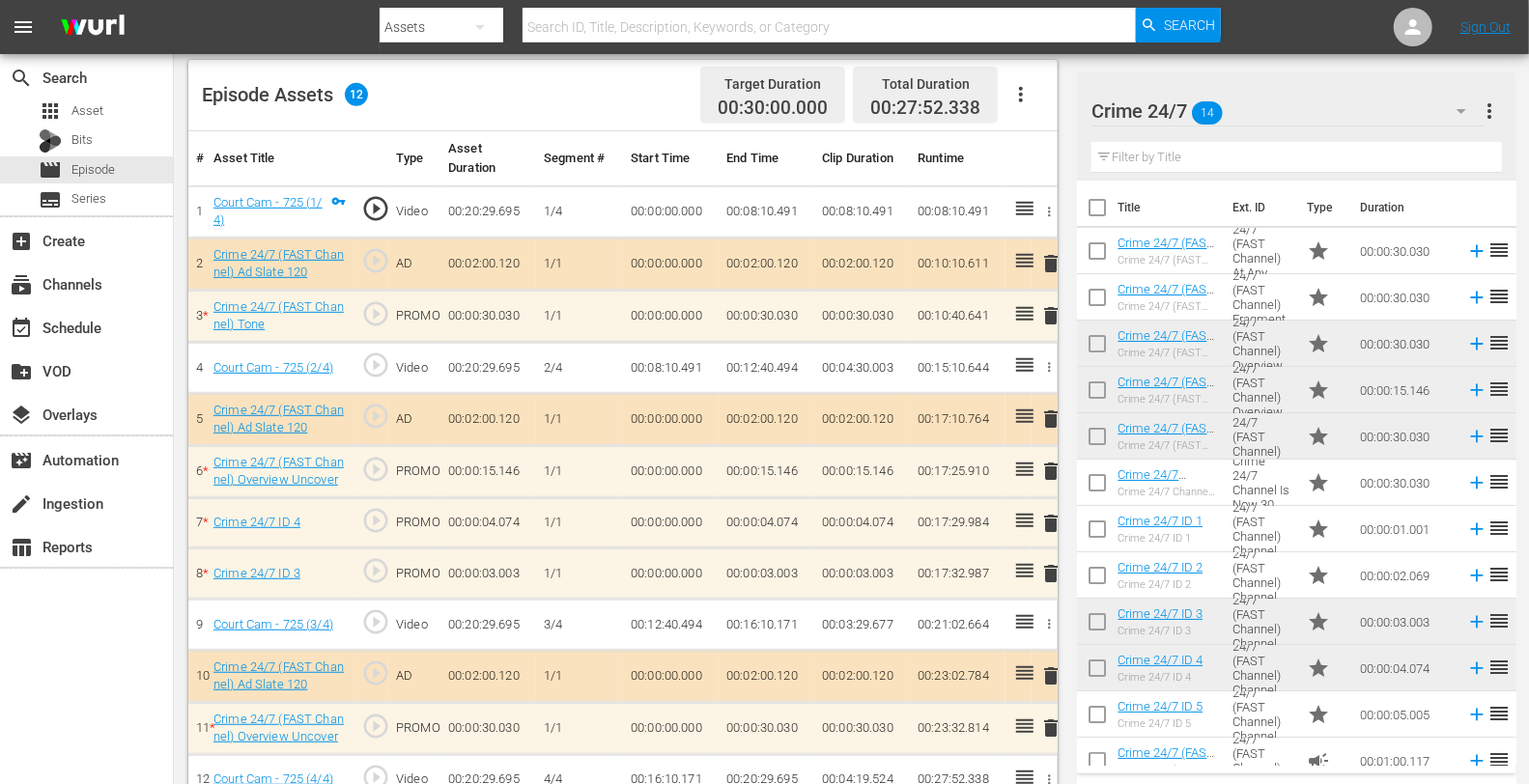
click at [1051, 571] on span "delete" at bounding box center [1051, 574] width 24 height 24
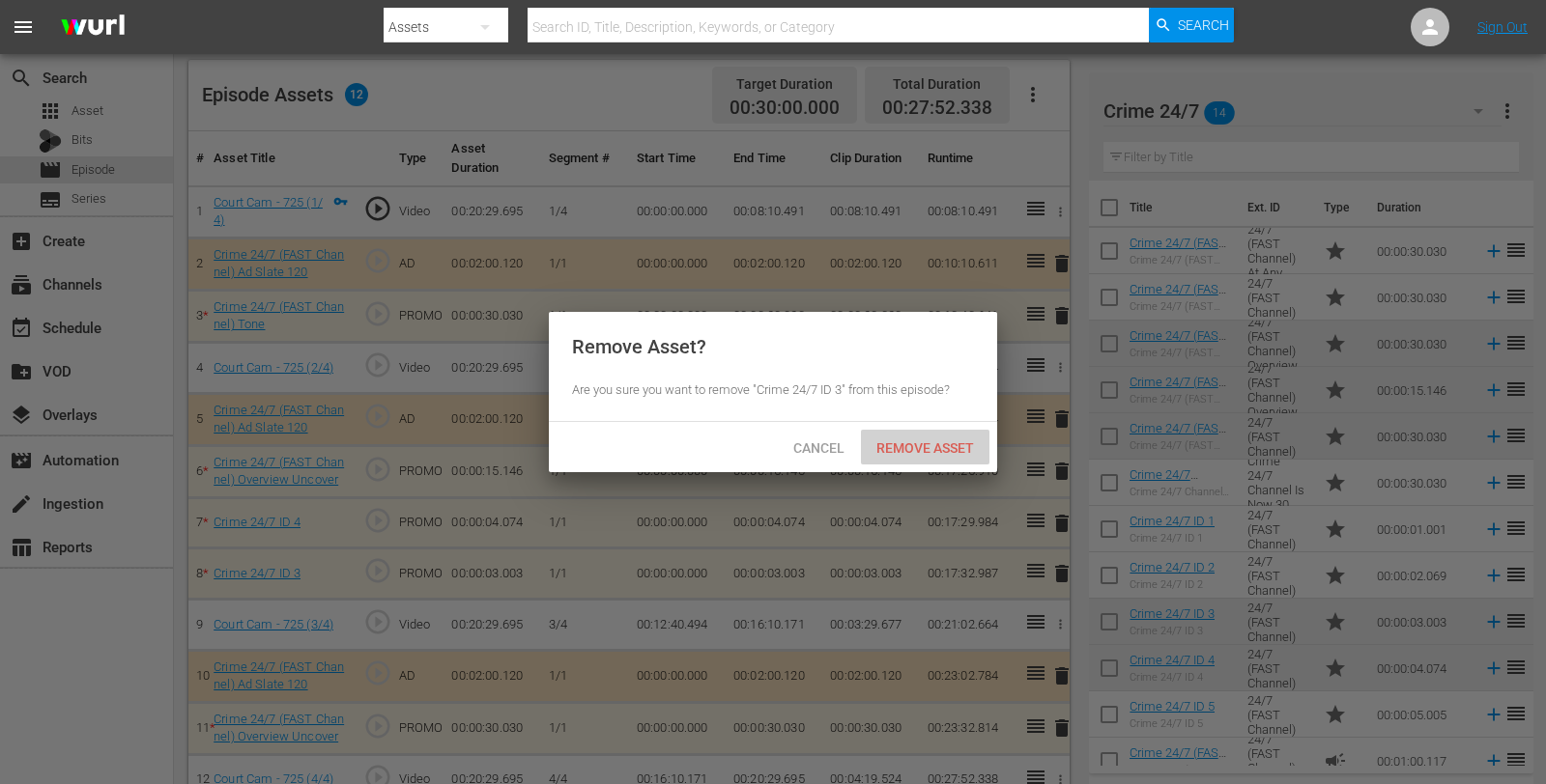
click at [896, 443] on span "Remove Asset" at bounding box center [924, 448] width 128 height 16
